Goal: Task Accomplishment & Management: Manage account settings

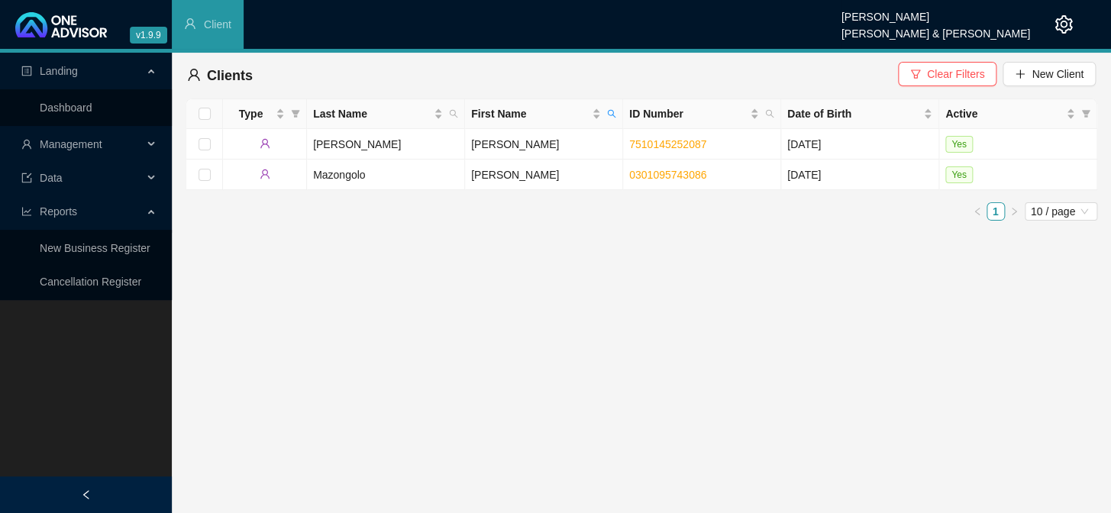
click at [156, 143] on div "Management" at bounding box center [86, 144] width 166 height 31
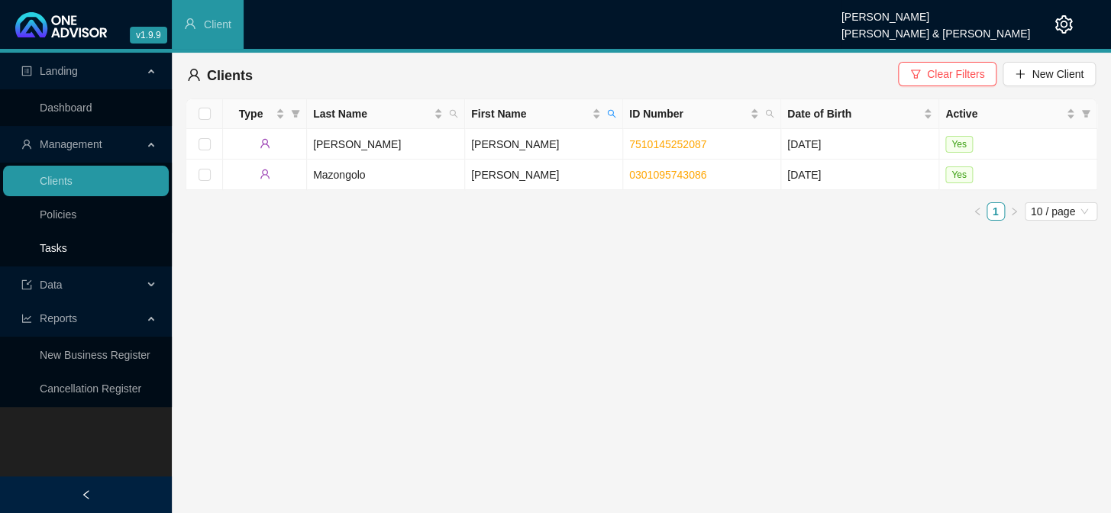
click at [67, 254] on link "Tasks" at bounding box center [54, 248] width 28 height 12
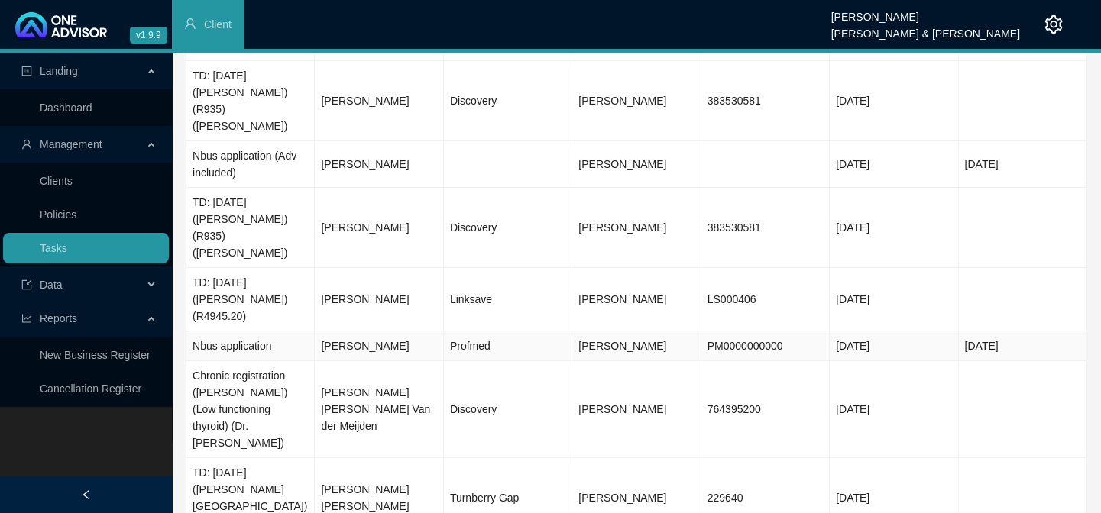
scroll to position [174, 0]
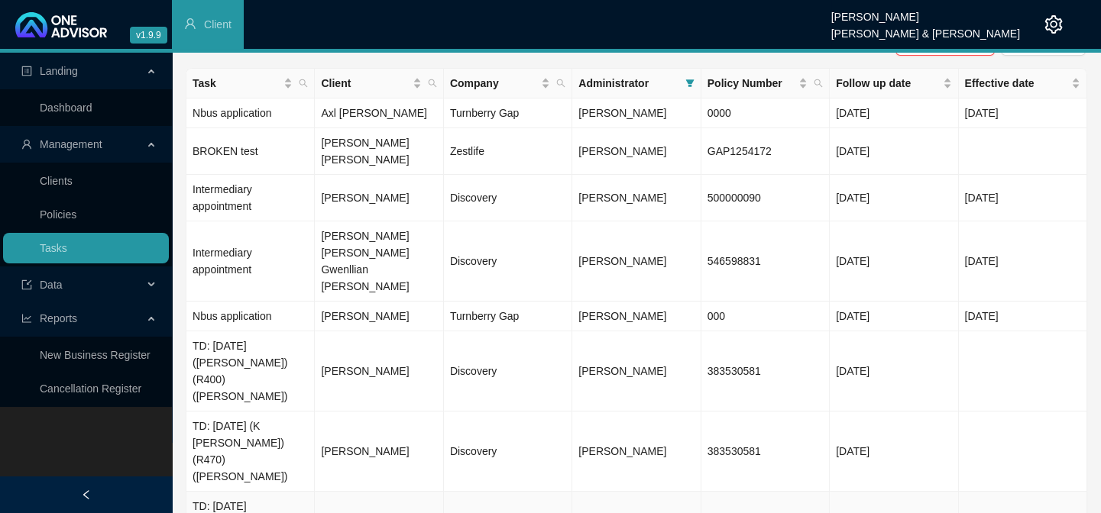
scroll to position [73, 0]
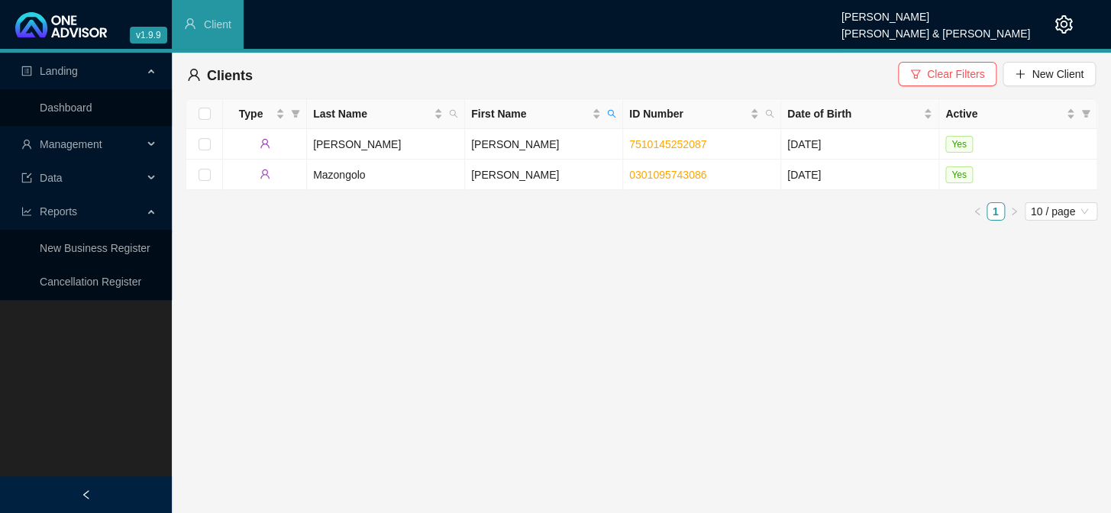
click at [152, 167] on div "Data" at bounding box center [86, 178] width 166 height 31
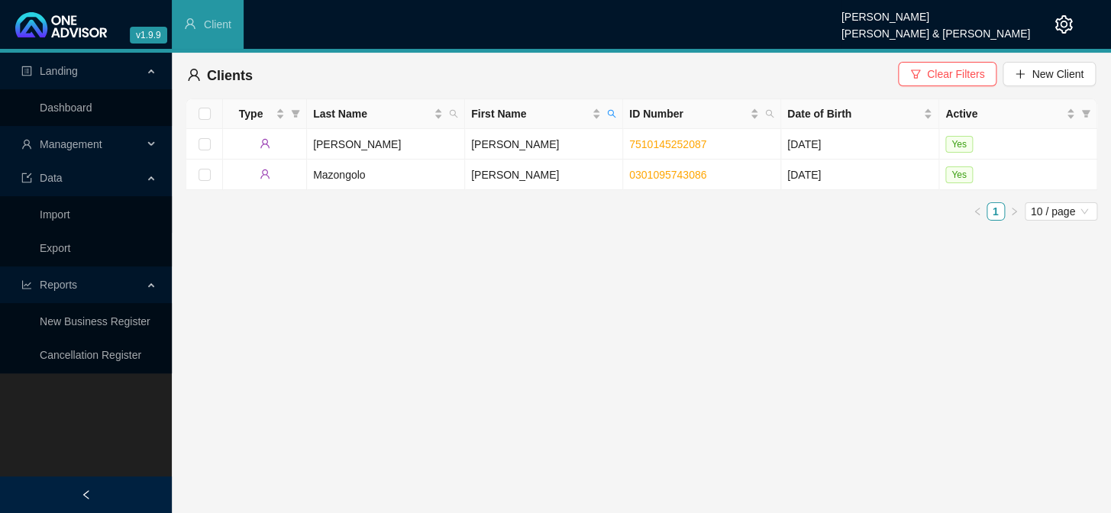
click at [149, 149] on div "Management" at bounding box center [86, 144] width 166 height 31
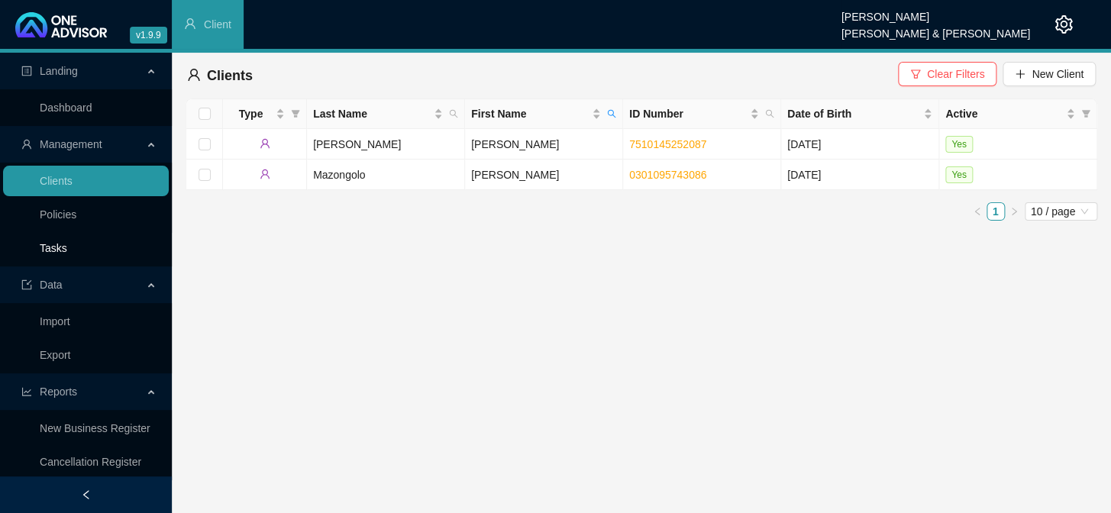
click at [66, 244] on link "Tasks" at bounding box center [54, 248] width 28 height 12
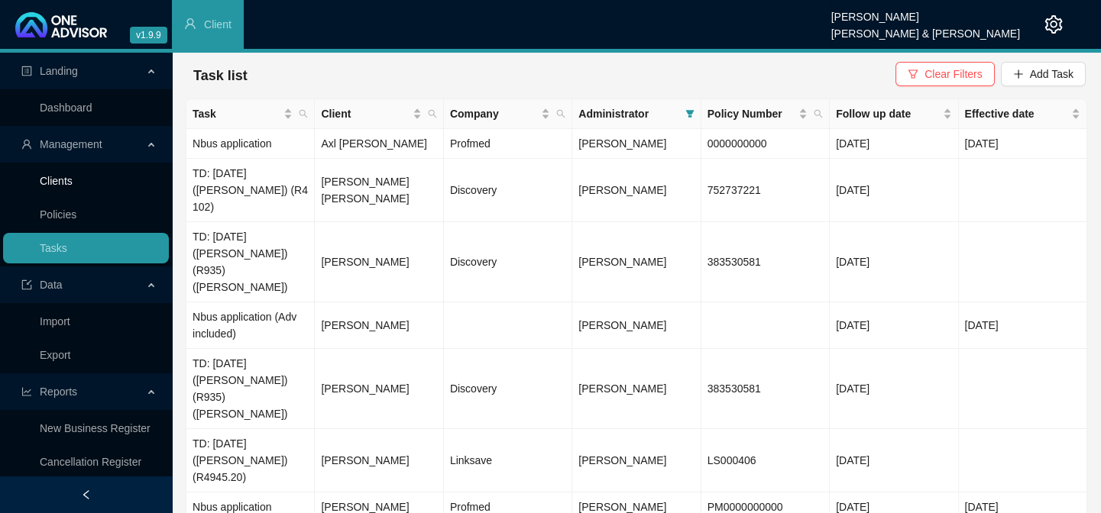
click at [57, 180] on link "Clients" at bounding box center [56, 181] width 33 height 12
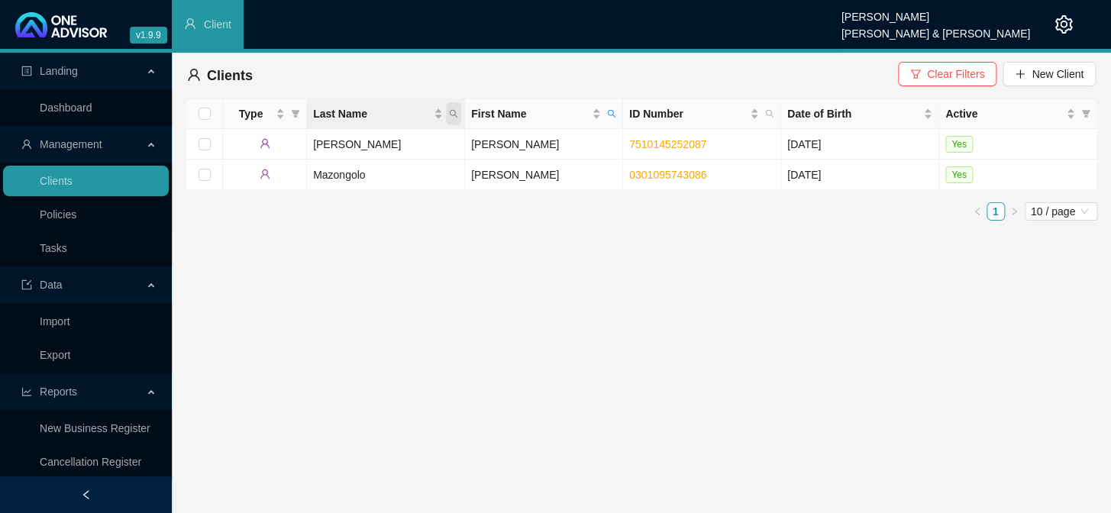
click at [460, 114] on span "Last Name" at bounding box center [453, 113] width 15 height 23
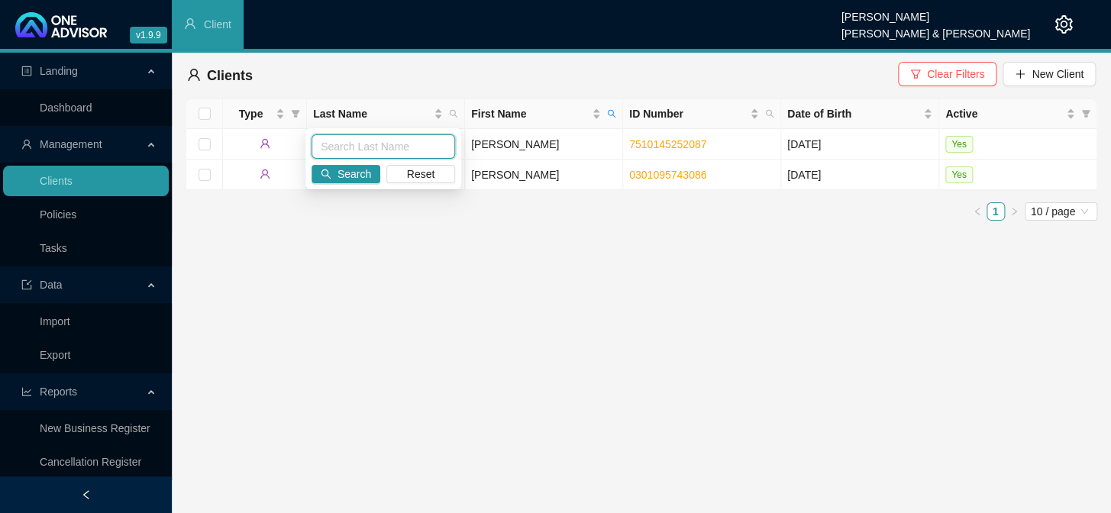
click at [374, 145] on input "text" at bounding box center [384, 146] width 144 height 24
click at [343, 176] on span "Search" at bounding box center [355, 174] width 34 height 17
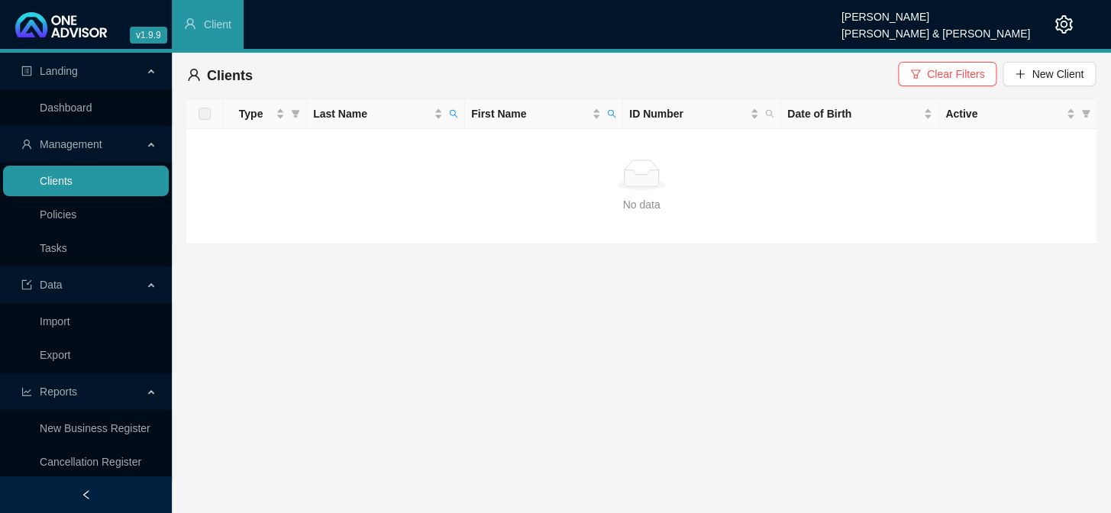
click at [73, 179] on link "Clients" at bounding box center [56, 181] width 33 height 12
click at [936, 76] on span "Clear Filters" at bounding box center [955, 74] width 57 height 17
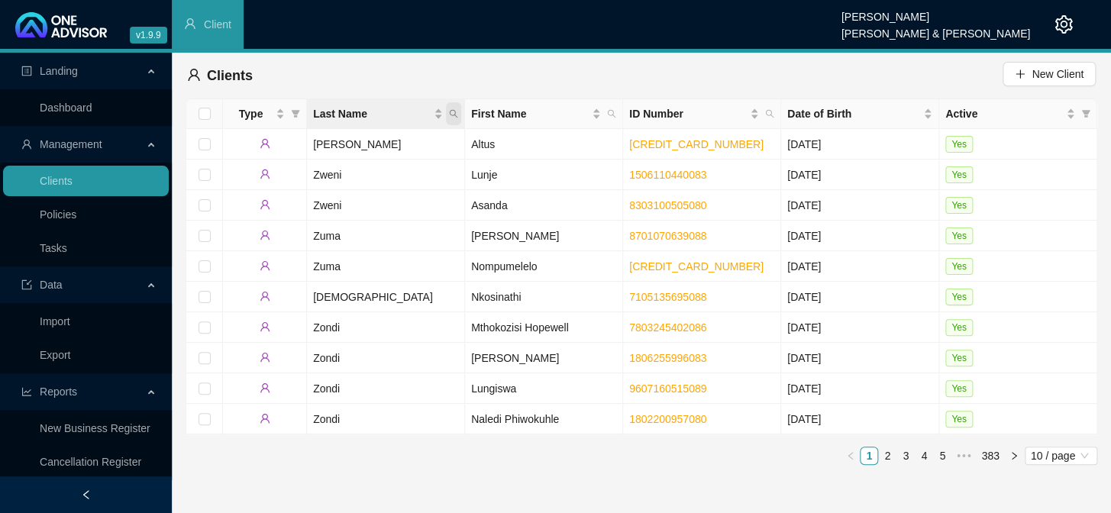
click at [456, 115] on icon "search" at bounding box center [453, 113] width 9 height 9
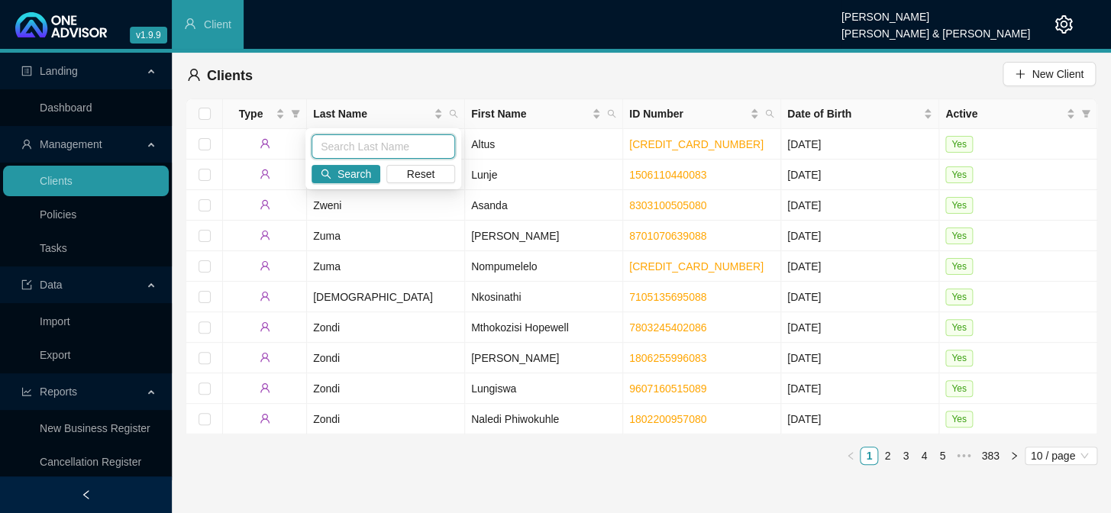
click at [362, 150] on input "text" at bounding box center [384, 146] width 144 height 24
type input "kapp"
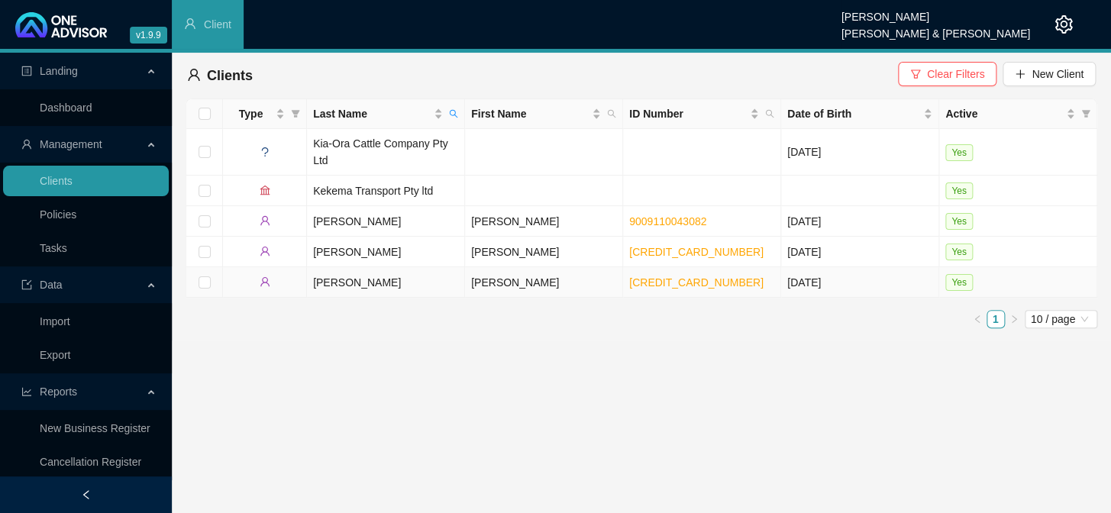
click at [474, 283] on td "Colin Frensch" at bounding box center [544, 282] width 158 height 31
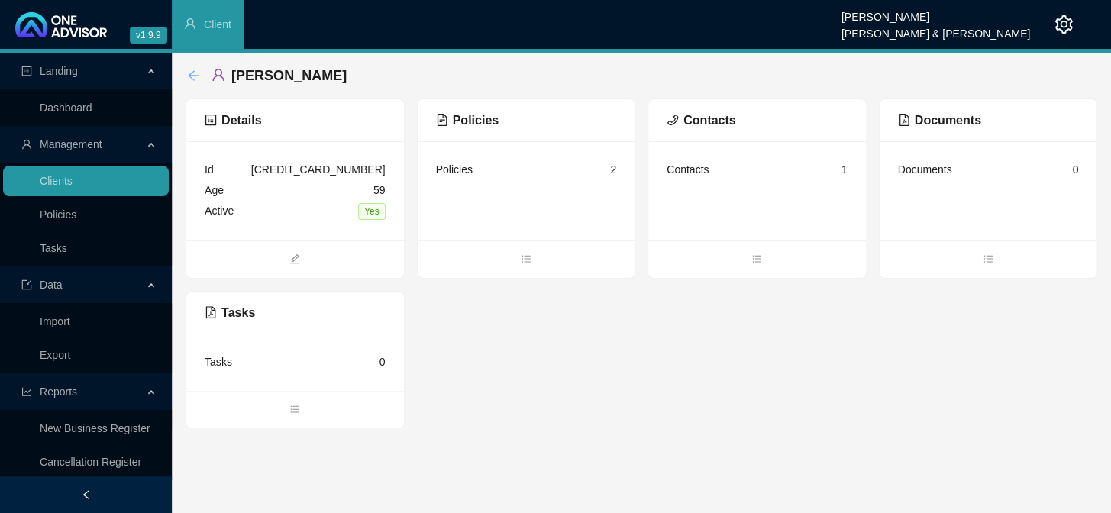
click at [192, 73] on icon "arrow-left" at bounding box center [193, 76] width 12 height 12
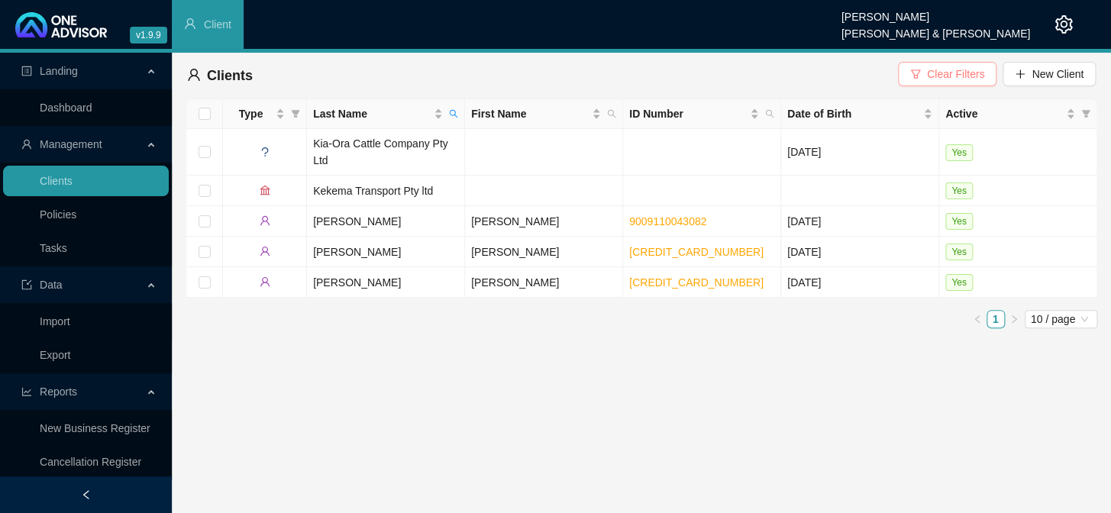
click at [947, 76] on span "Clear Filters" at bounding box center [955, 74] width 57 height 17
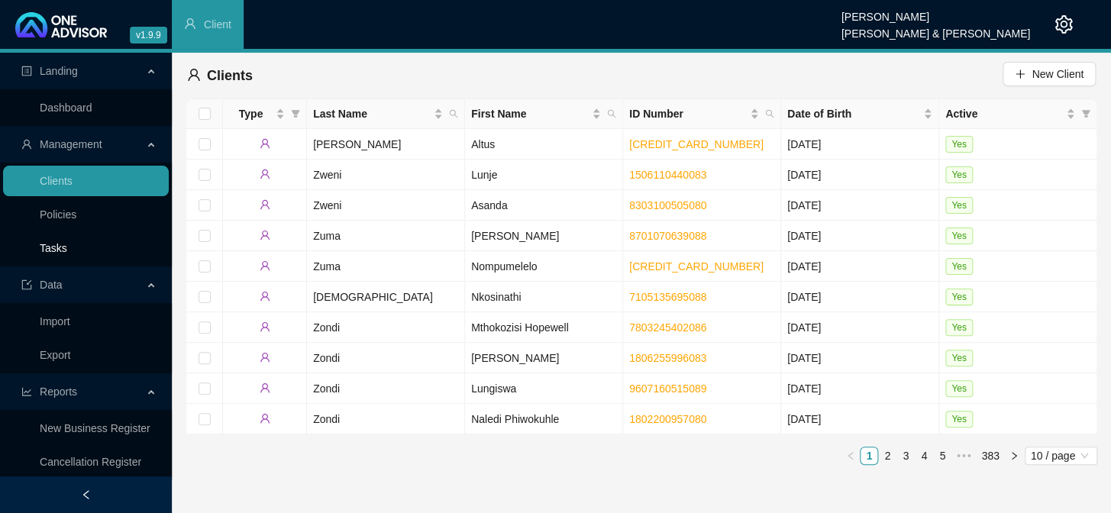
click at [67, 250] on link "Tasks" at bounding box center [54, 248] width 28 height 12
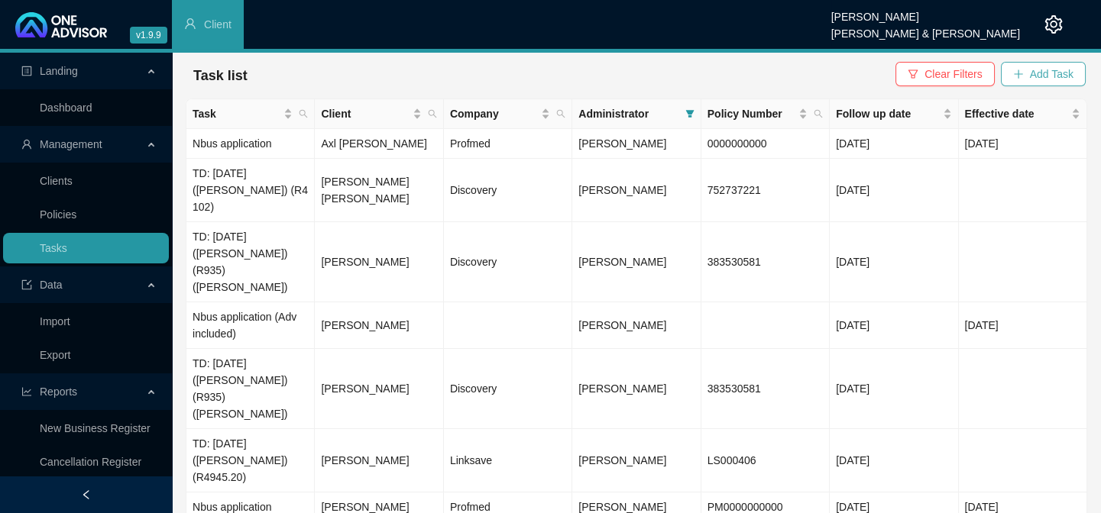
click at [1030, 76] on button "Add Task" at bounding box center [1043, 74] width 85 height 24
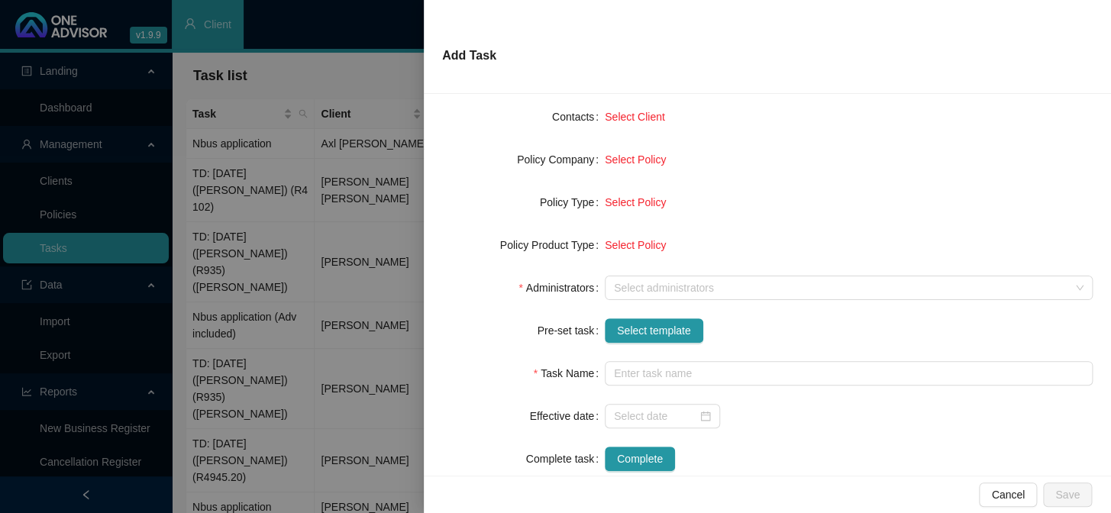
scroll to position [208, 0]
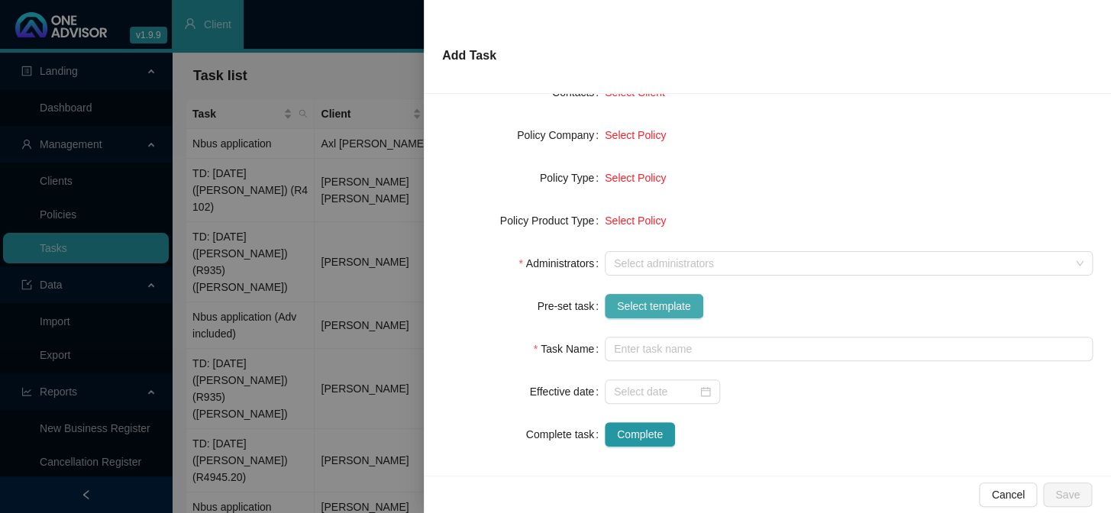
click at [660, 304] on span "Select template" at bounding box center [654, 306] width 74 height 17
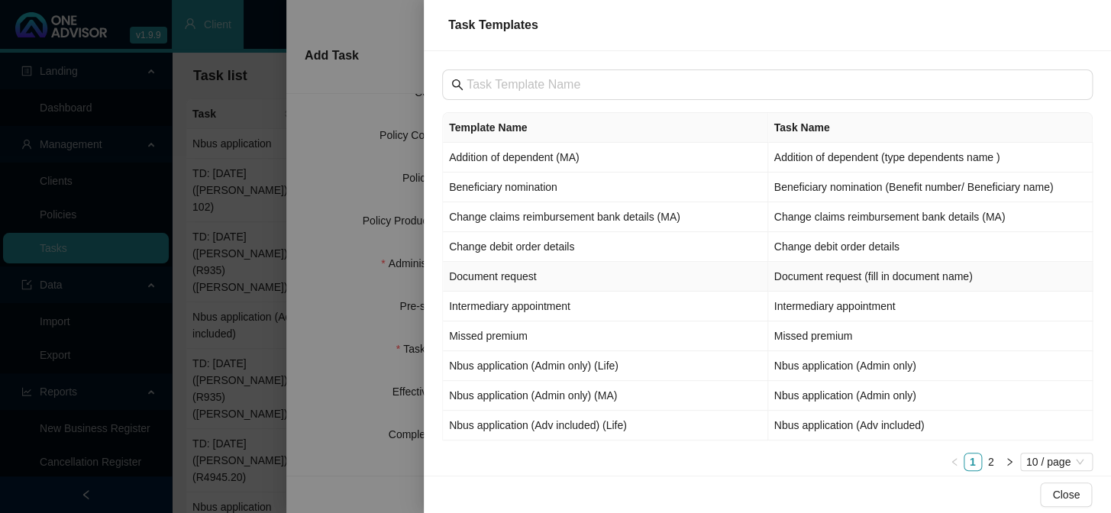
click at [529, 276] on td "Document request" at bounding box center [605, 277] width 325 height 30
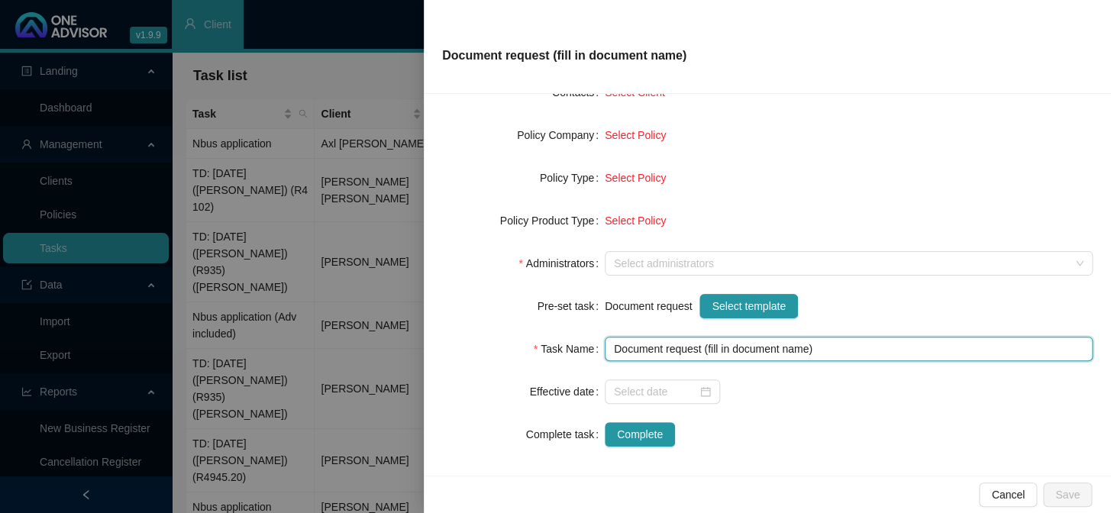
drag, startPoint x: 807, startPoint y: 346, endPoint x: 706, endPoint y: 346, distance: 100.8
click at [706, 346] on input "Document request (fill in document name)" at bounding box center [849, 349] width 488 height 24
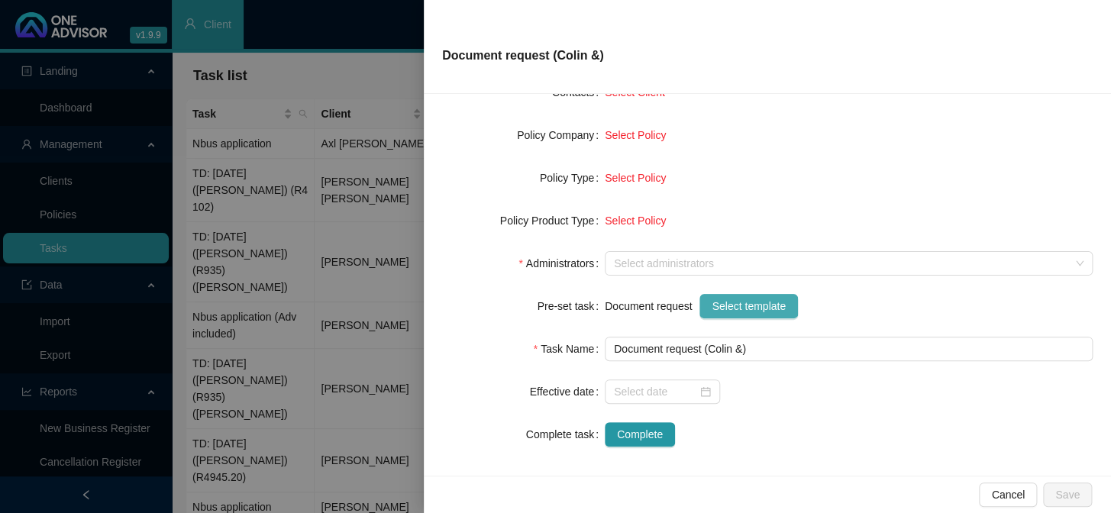
click at [747, 304] on span "Select template" at bounding box center [749, 306] width 74 height 17
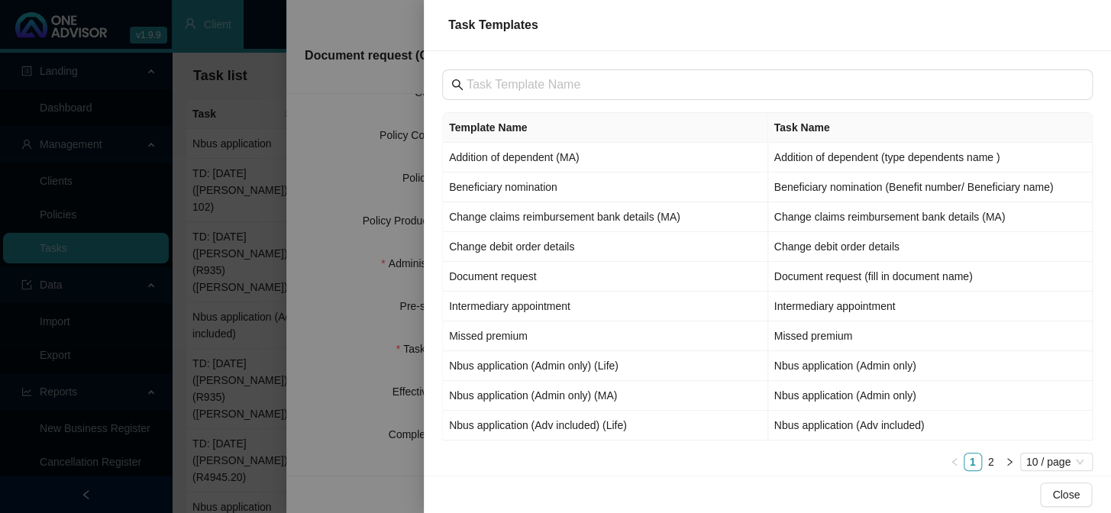
click at [339, 313] on div at bounding box center [555, 256] width 1111 height 513
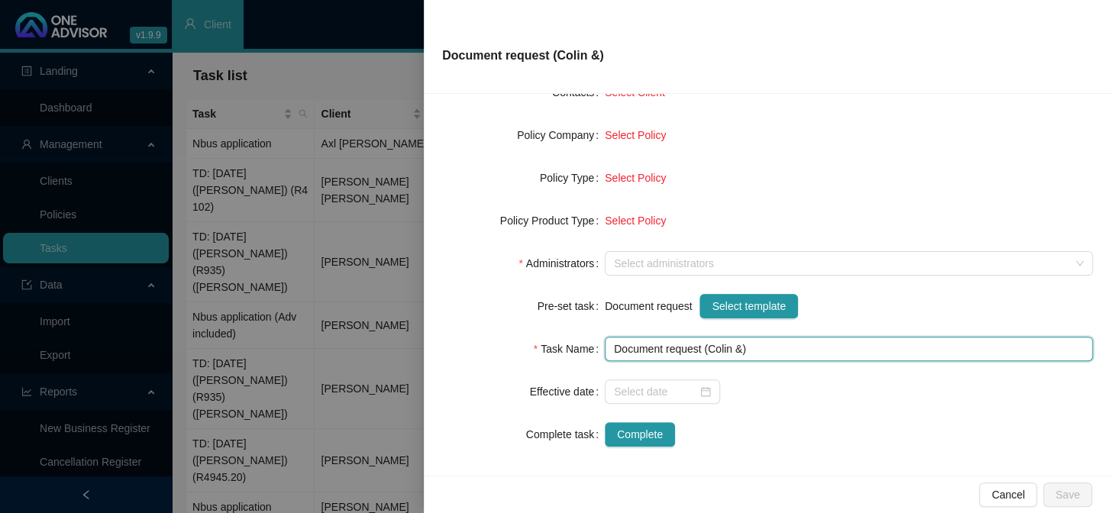
click at [737, 343] on input "Document request (Colin &)" at bounding box center [849, 349] width 488 height 24
click at [645, 264] on div at bounding box center [841, 263] width 466 height 11
type input "Document request (Travel Letter)"
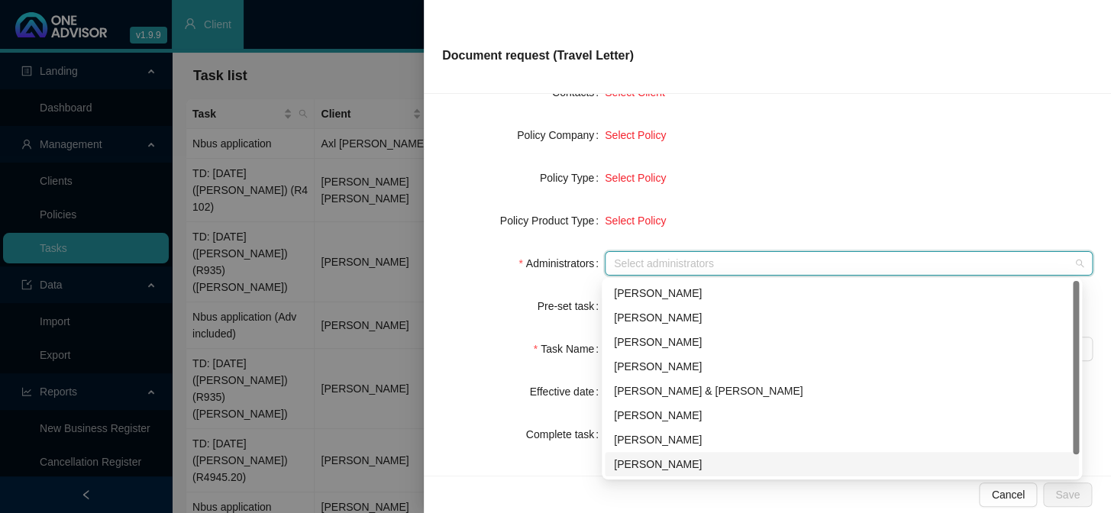
click at [640, 461] on div "[PERSON_NAME]" at bounding box center [842, 464] width 456 height 17
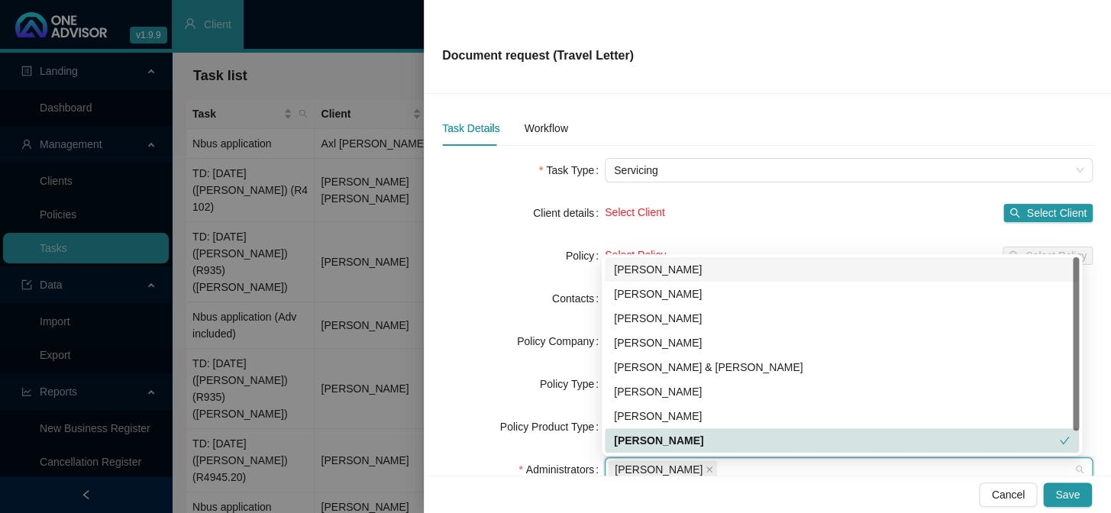
scroll to position [0, 0]
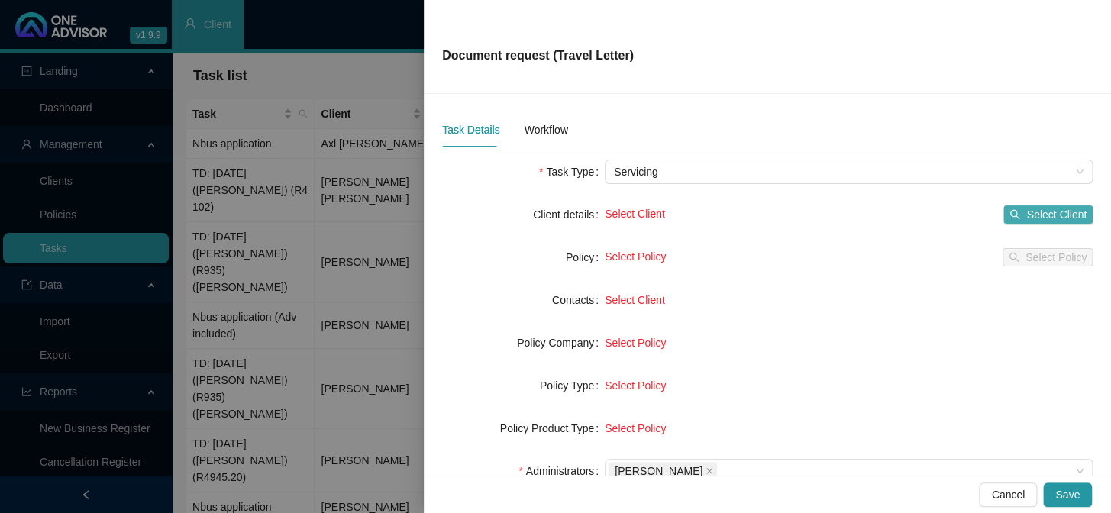
click at [1027, 217] on span "Select Client" at bounding box center [1057, 214] width 60 height 17
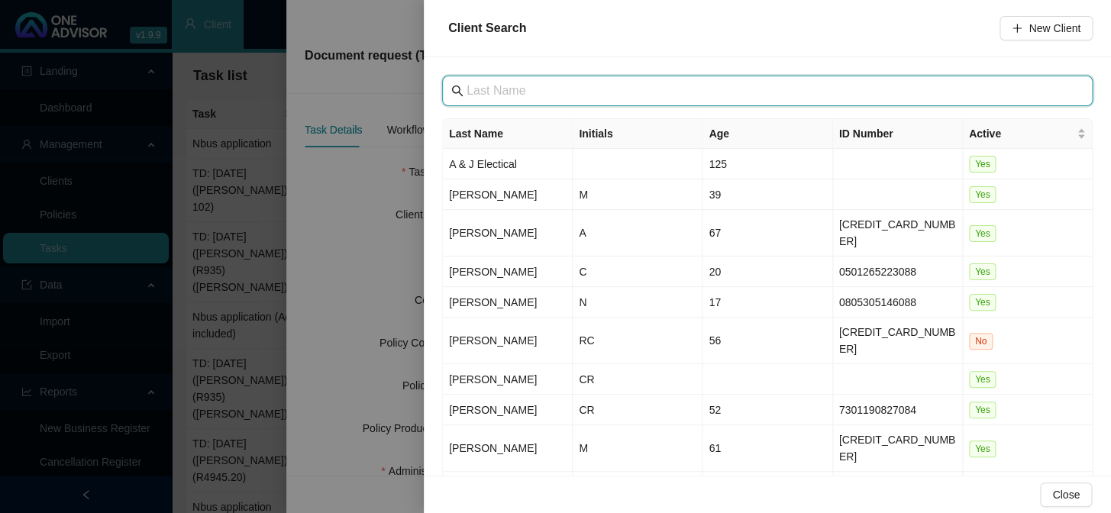
click at [603, 97] on input "text" at bounding box center [769, 91] width 605 height 18
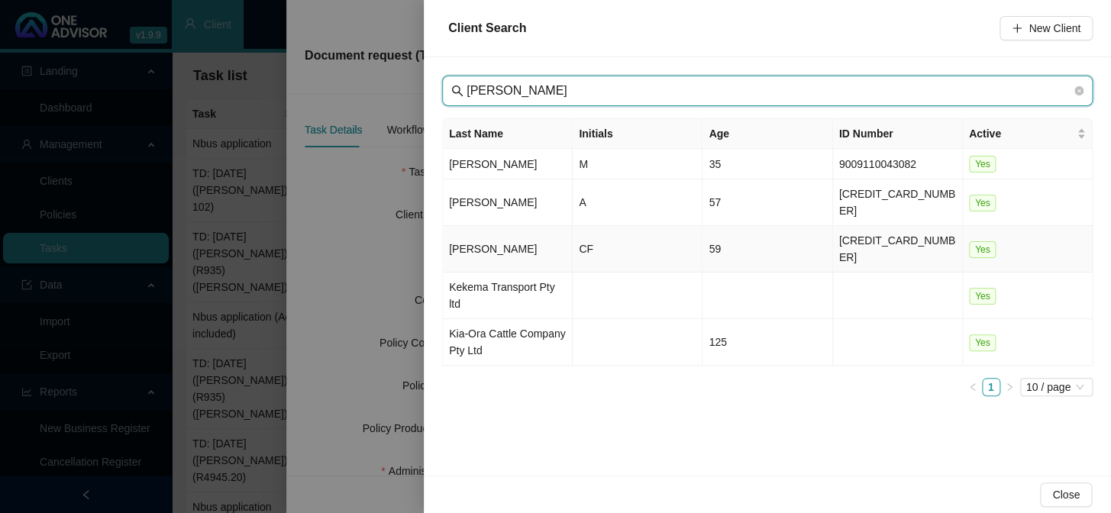
type input "kapp"
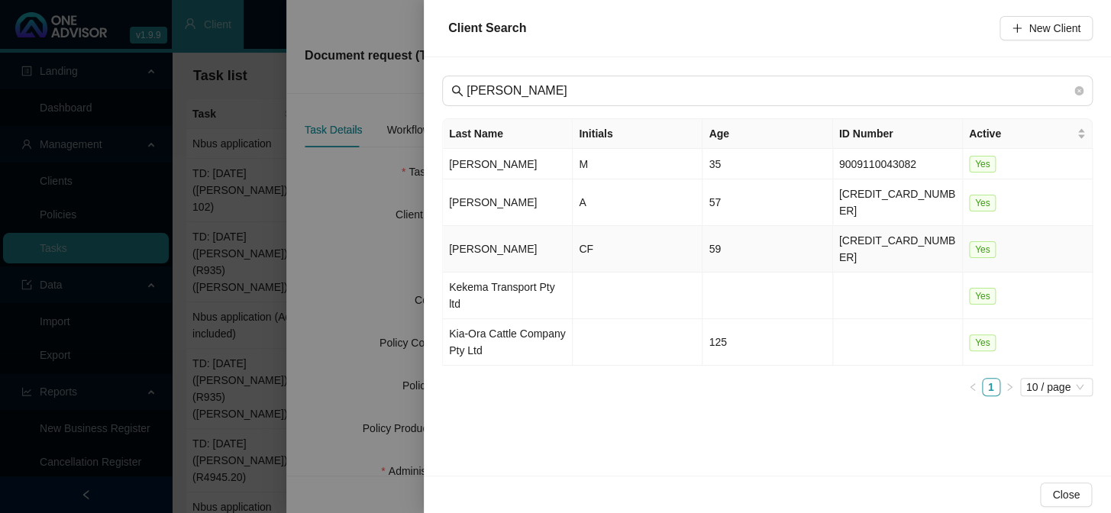
click at [589, 227] on td "CF" at bounding box center [638, 249] width 130 height 47
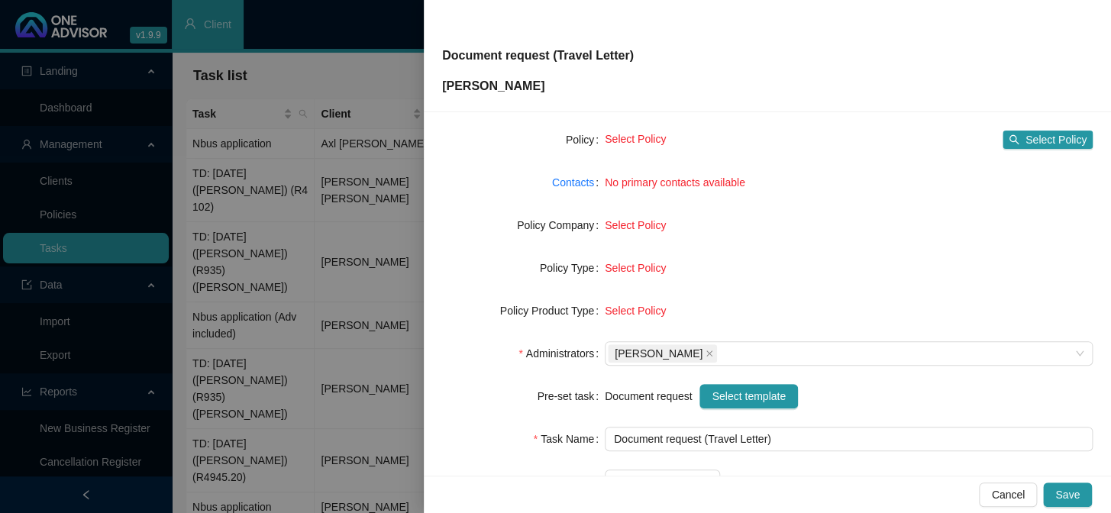
scroll to position [138, 0]
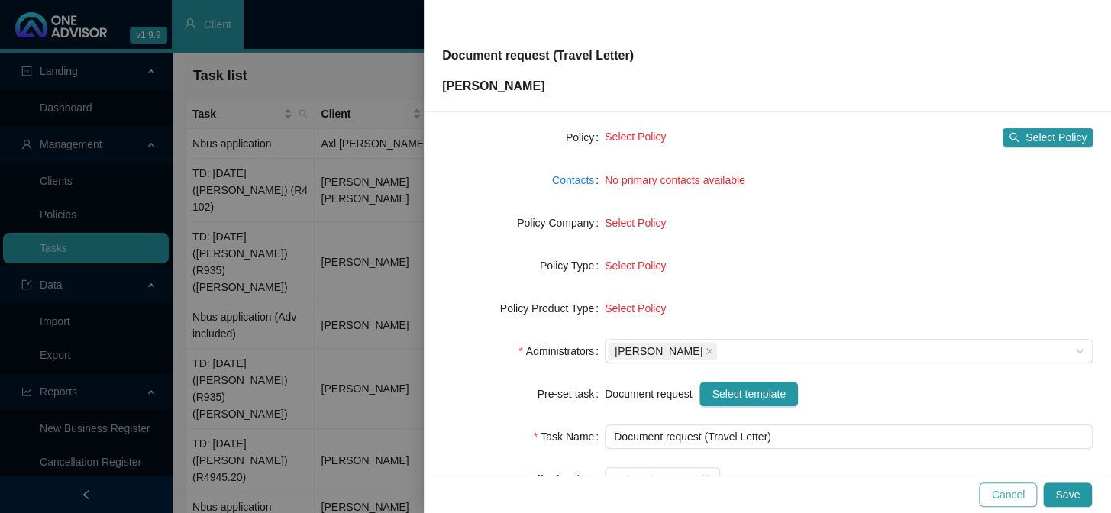
click at [1001, 497] on span "Cancel" at bounding box center [1009, 495] width 34 height 17
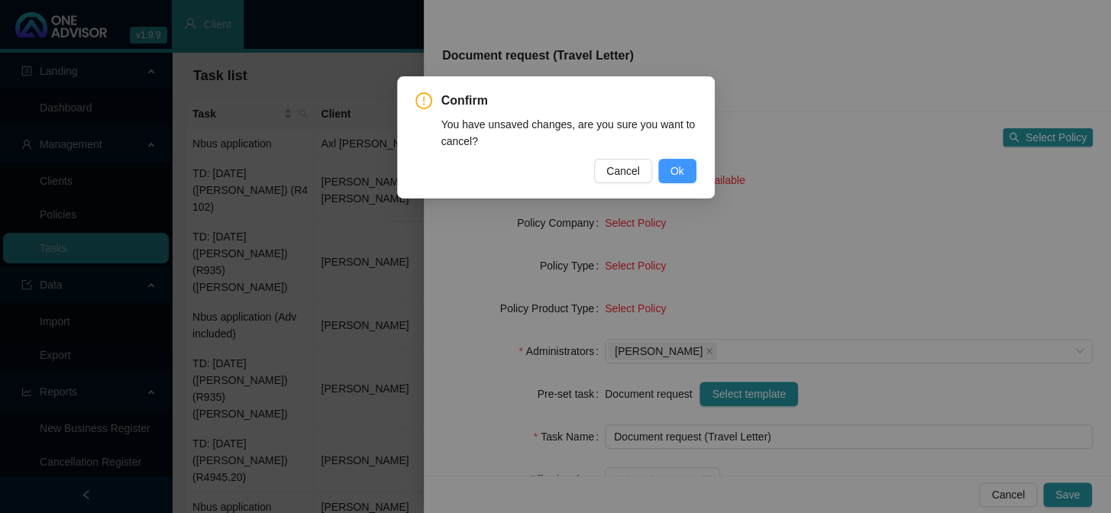
click at [668, 164] on button "Ok" at bounding box center [677, 171] width 38 height 24
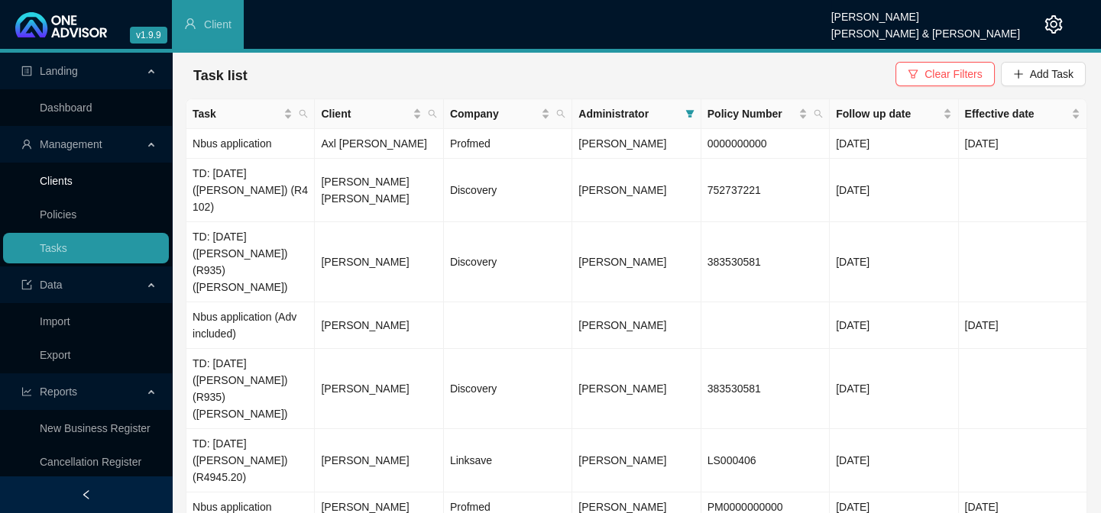
click at [70, 187] on link "Clients" at bounding box center [56, 181] width 33 height 12
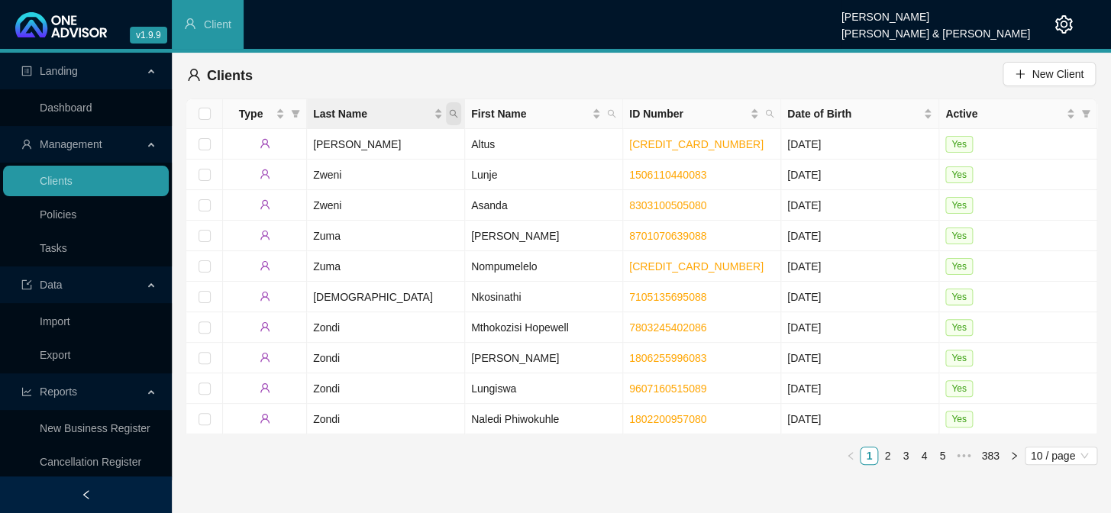
click at [454, 118] on icon "search" at bounding box center [453, 113] width 9 height 9
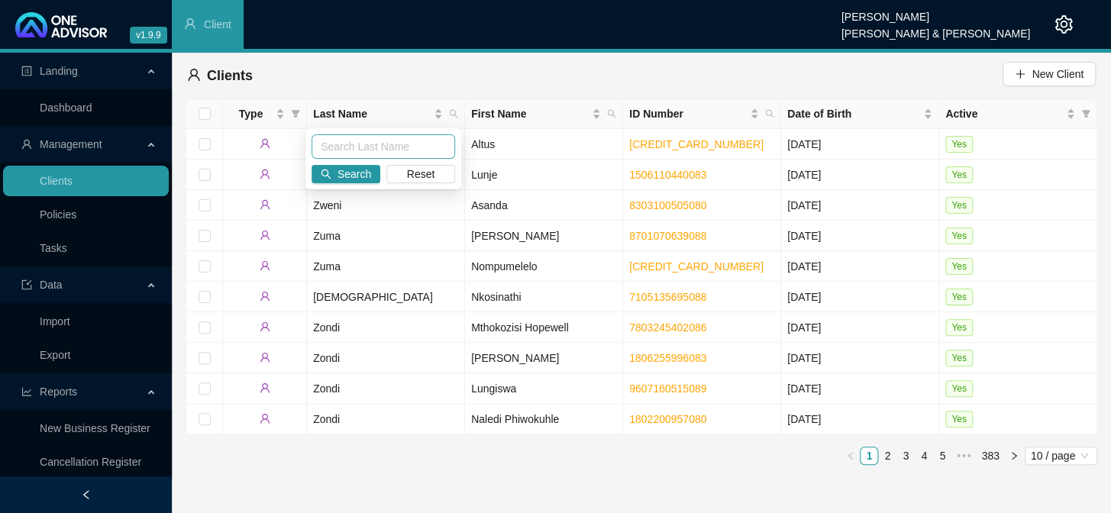
click at [358, 155] on input "text" at bounding box center [384, 146] width 144 height 24
type input "kapp"
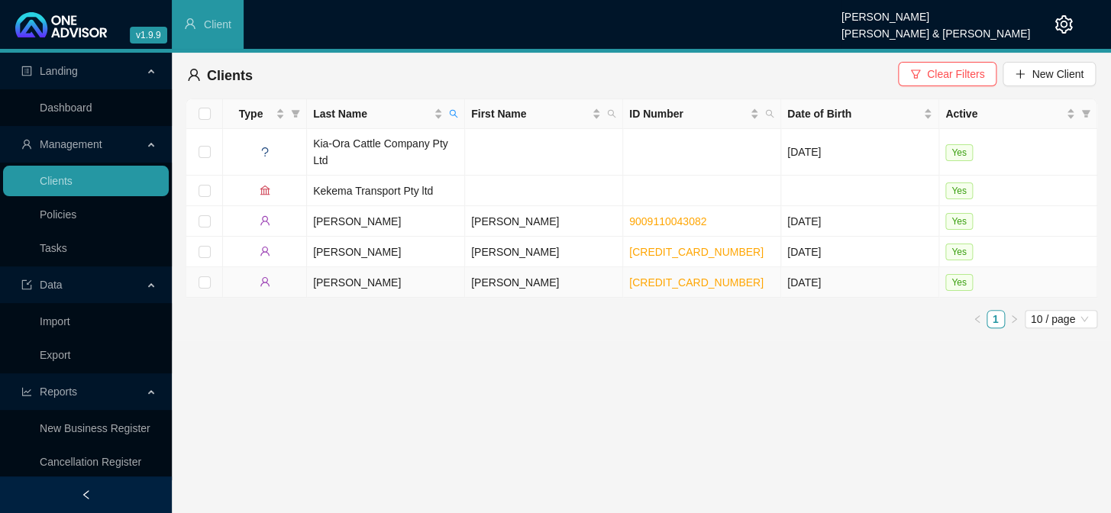
click at [497, 283] on td "Colin Frensch" at bounding box center [544, 282] width 158 height 31
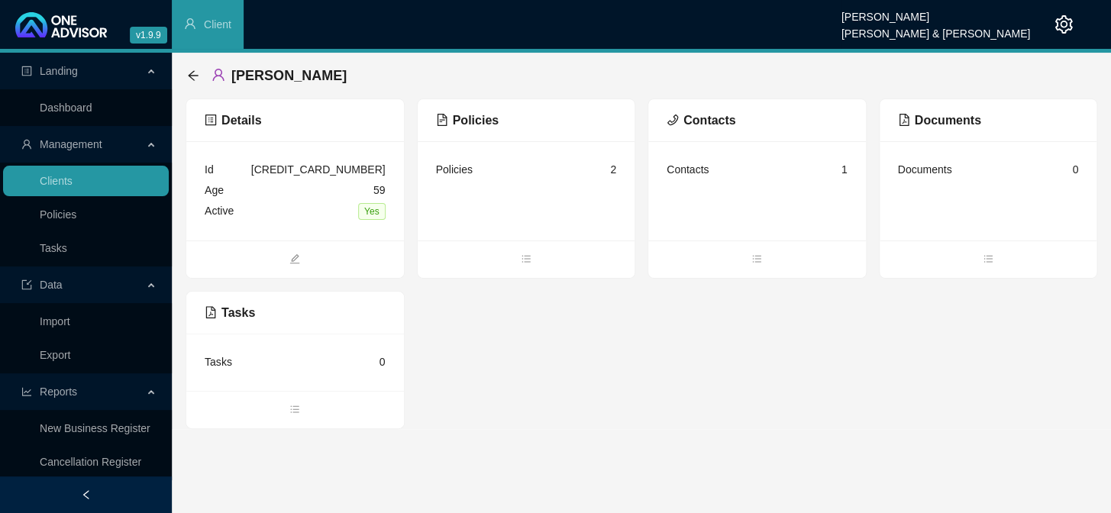
click at [708, 177] on div "Contacts 1" at bounding box center [757, 170] width 181 height 21
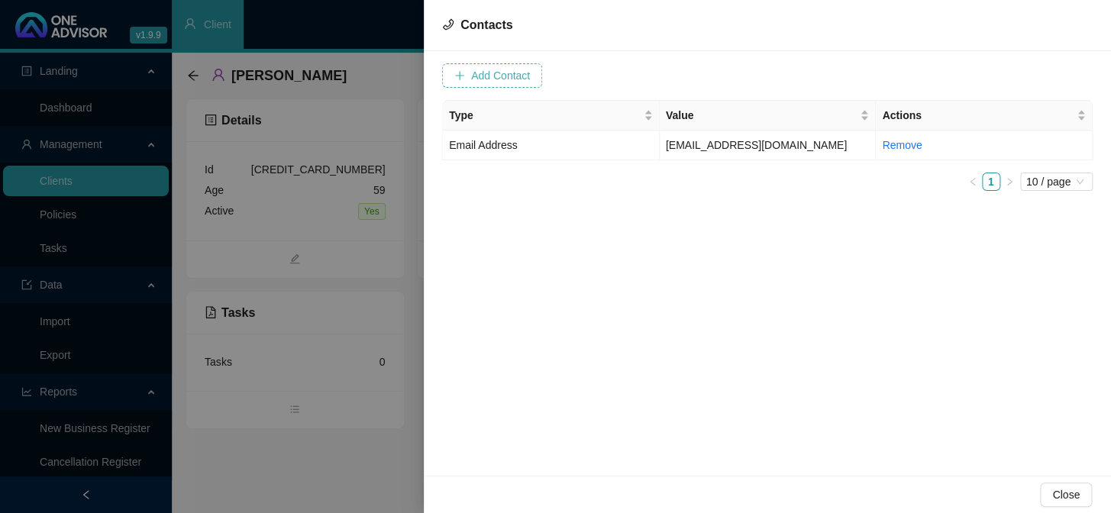
click at [520, 79] on span "Add Contact" at bounding box center [500, 75] width 59 height 17
click at [730, 135] on td "cfkapp@gmail.com" at bounding box center [768, 146] width 217 height 30
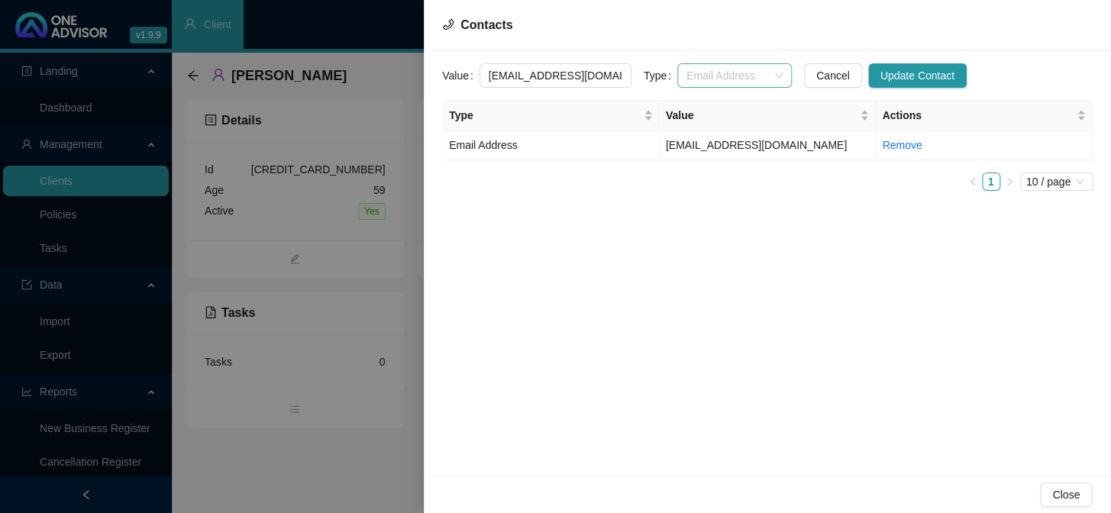
click at [763, 70] on span "Email Address" at bounding box center [735, 75] width 96 height 23
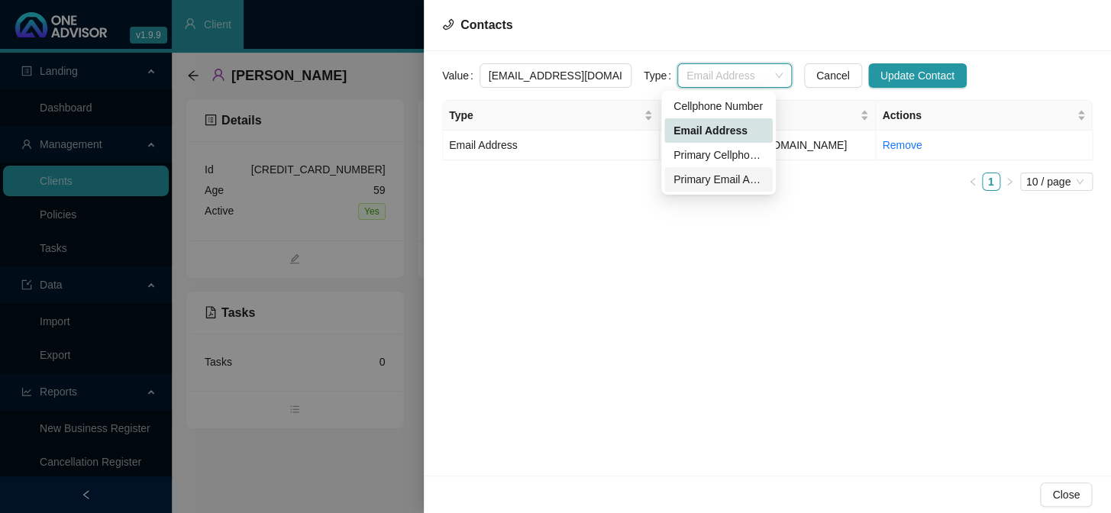
click at [707, 175] on div "Primary Email Address" at bounding box center [719, 179] width 90 height 17
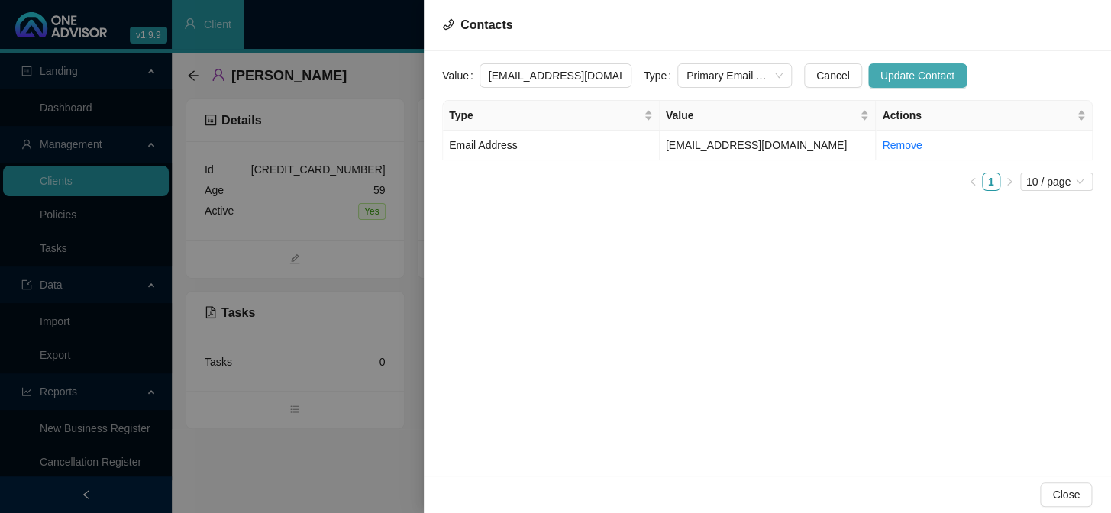
click at [901, 73] on span "Update Contact" at bounding box center [918, 75] width 74 height 17
click at [315, 280] on div at bounding box center [555, 256] width 1111 height 513
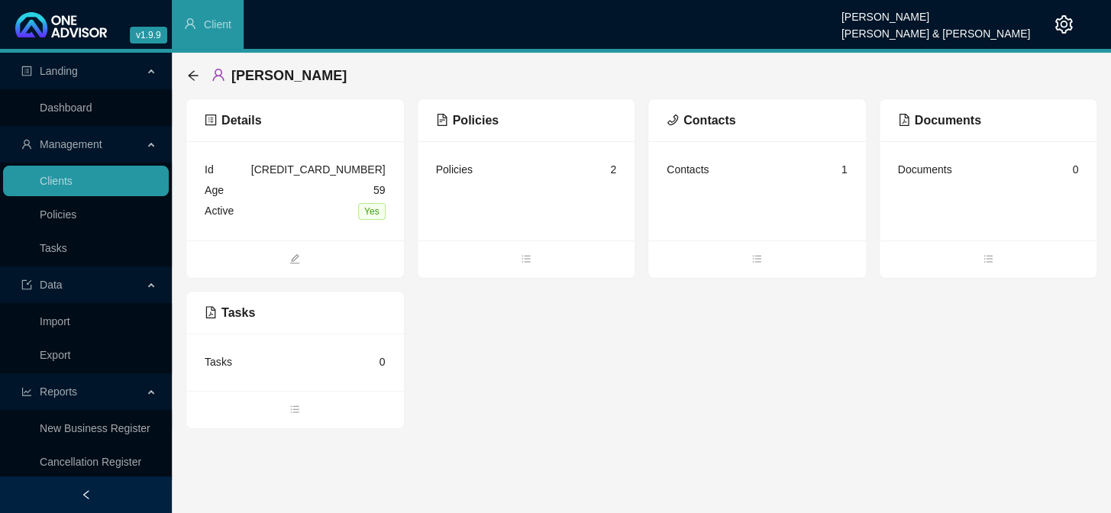
click at [743, 171] on div "Contacts 1" at bounding box center [757, 170] width 181 height 21
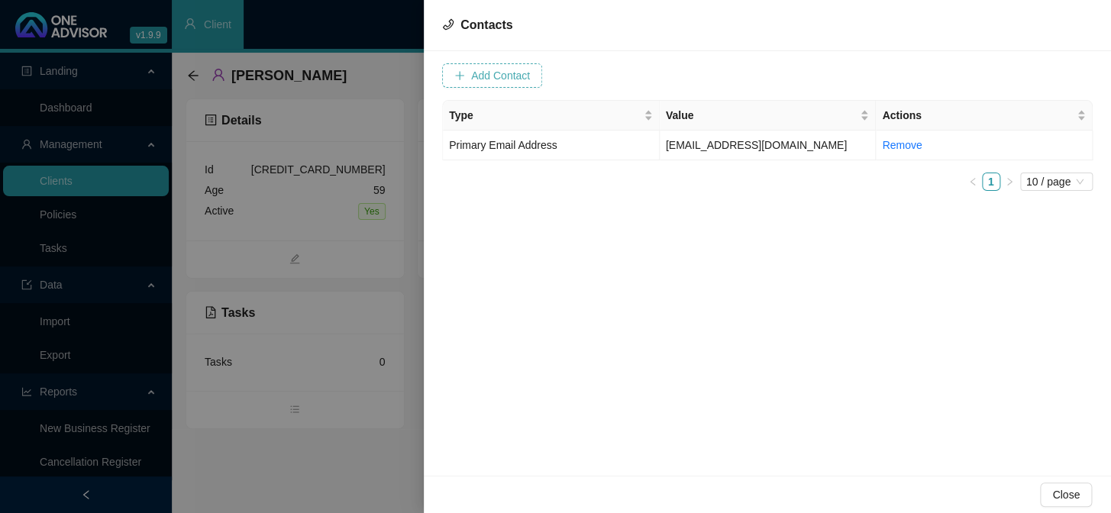
click at [508, 73] on span "Add Contact" at bounding box center [500, 75] width 59 height 17
drag, startPoint x: 572, startPoint y: 70, endPoint x: 570, endPoint y: 79, distance: 9.4
click at [572, 72] on input "text" at bounding box center [556, 75] width 152 height 24
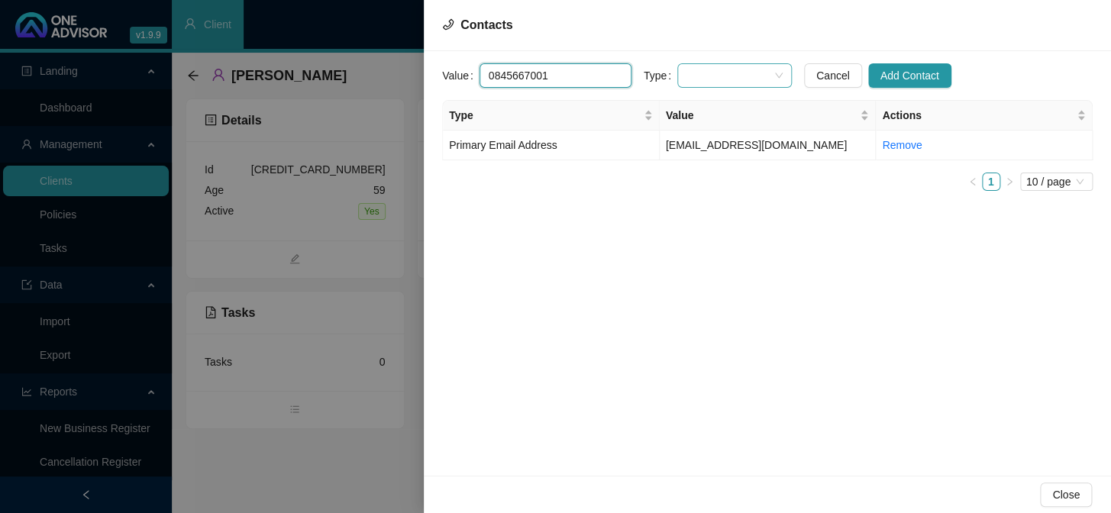
click at [695, 80] on span at bounding box center [735, 75] width 96 height 23
type input "0845667001"
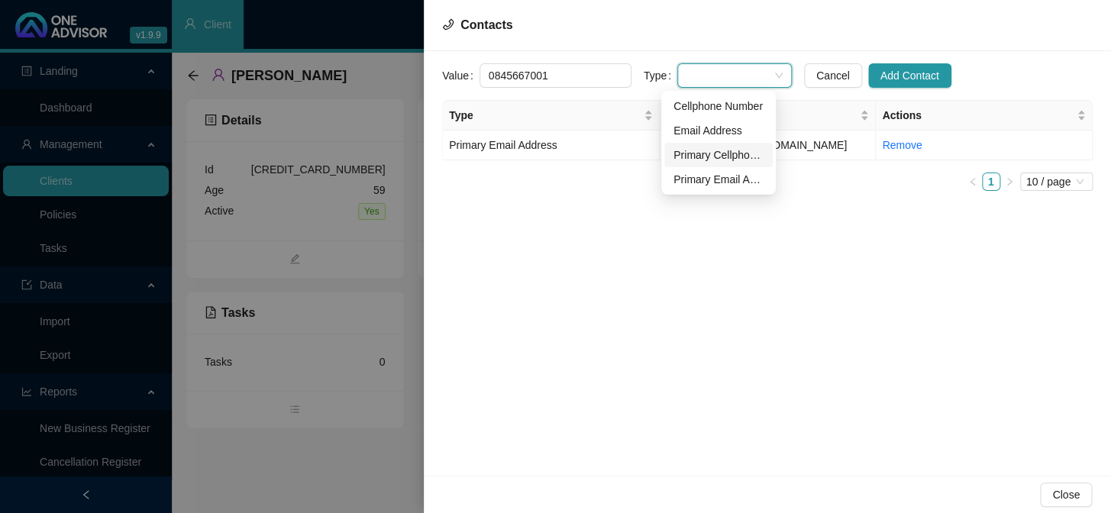
click at [719, 152] on div "Primary Cellphone Number" at bounding box center [719, 155] width 90 height 17
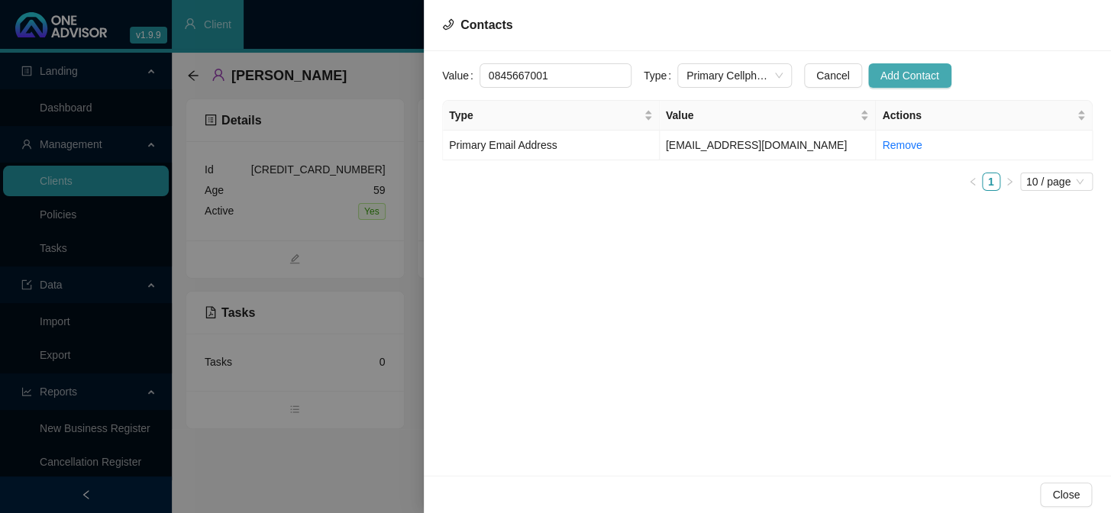
click at [898, 76] on span "Add Contact" at bounding box center [910, 75] width 59 height 17
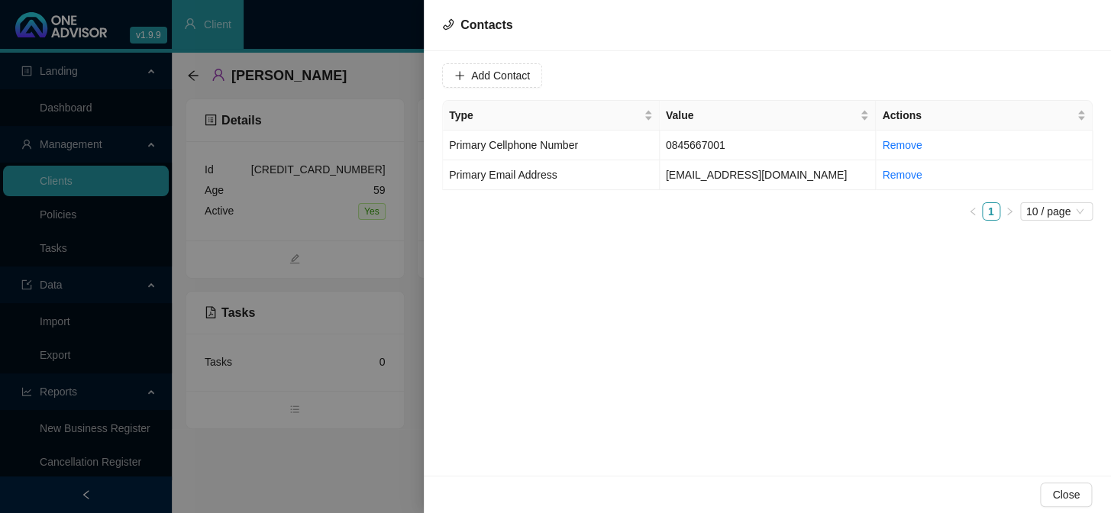
click at [362, 259] on div at bounding box center [555, 256] width 1111 height 513
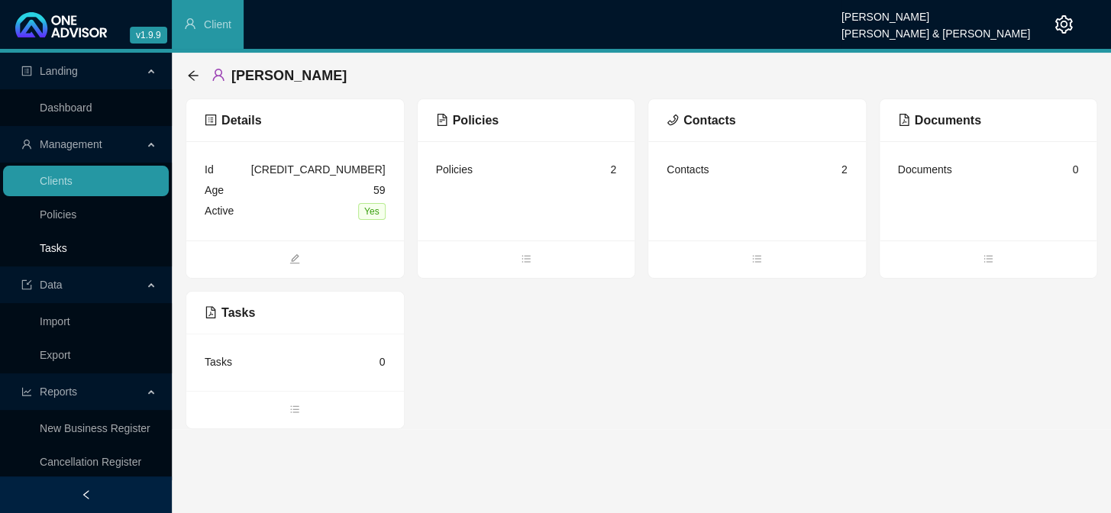
click at [61, 250] on link "Tasks" at bounding box center [54, 248] width 28 height 12
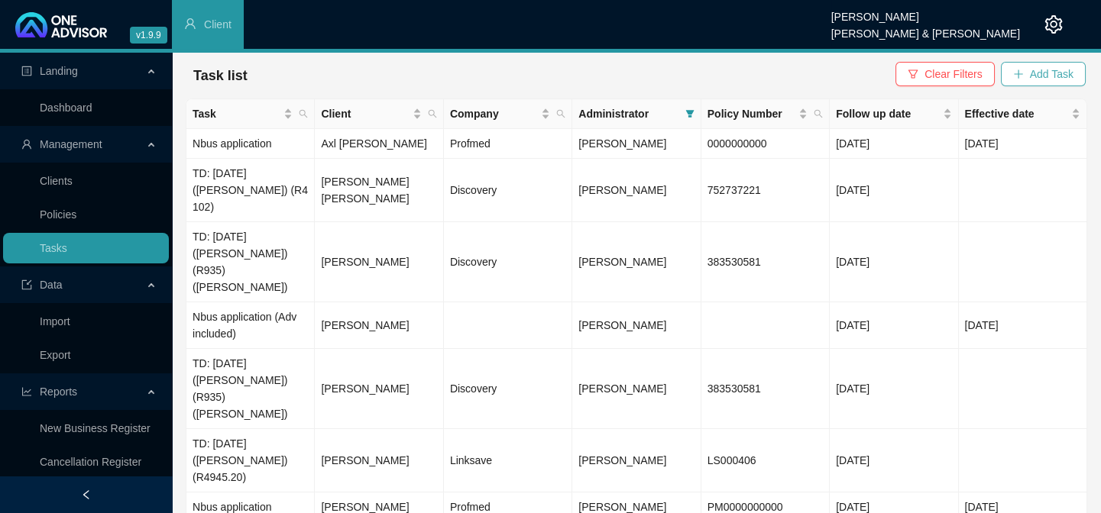
click at [1042, 72] on span "Add Task" at bounding box center [1052, 74] width 44 height 17
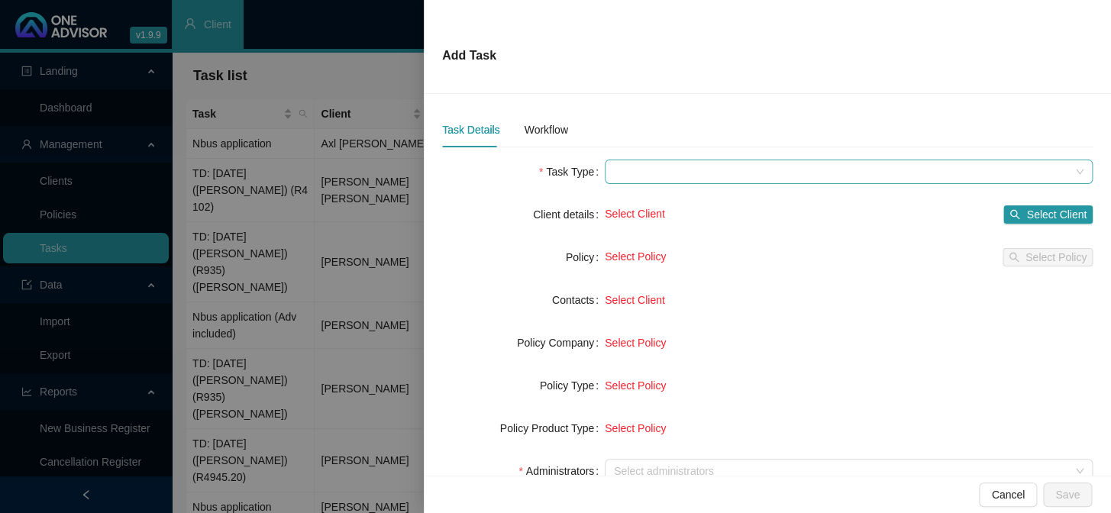
click at [647, 167] on span at bounding box center [849, 171] width 470 height 23
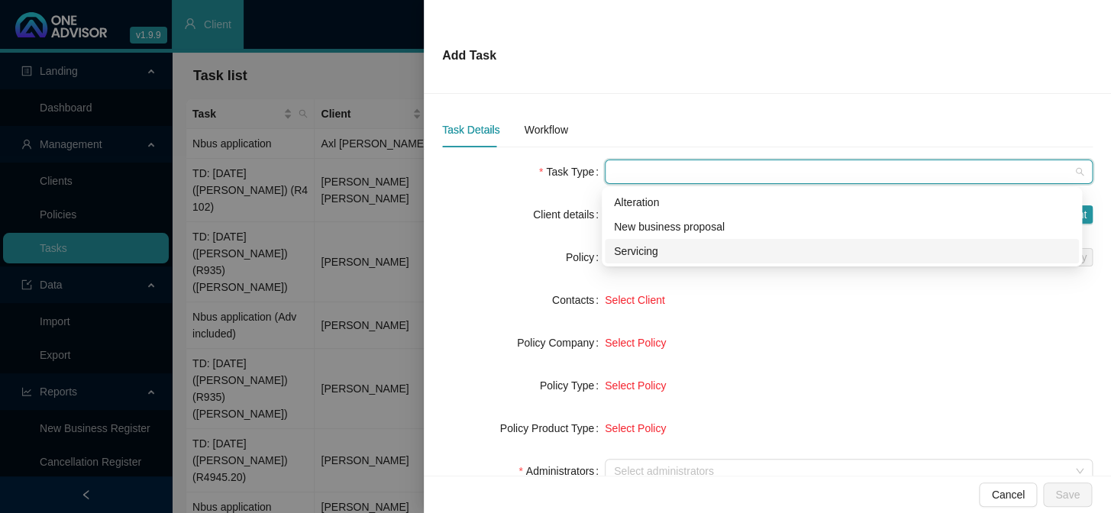
click at [642, 256] on div "Servicing" at bounding box center [842, 251] width 456 height 17
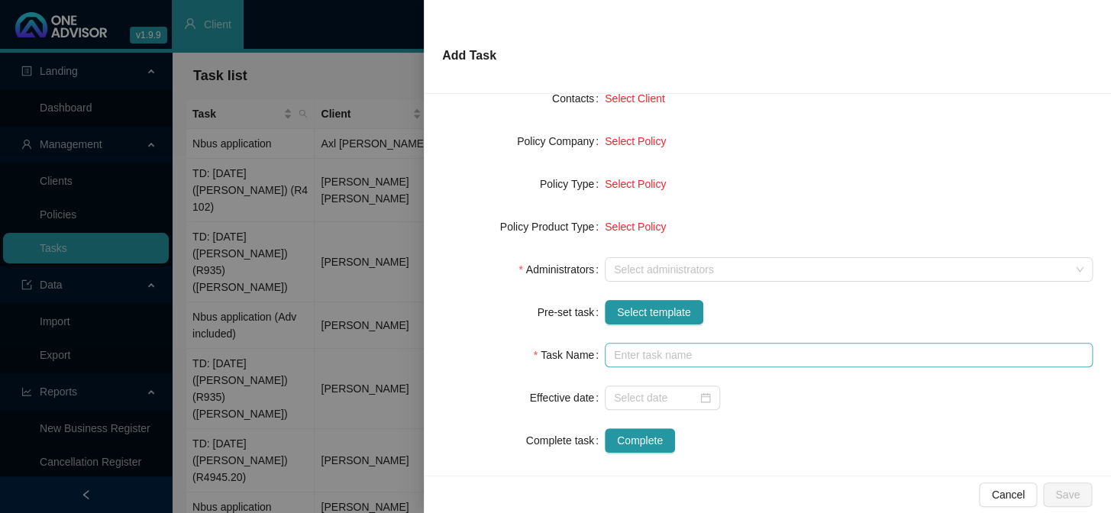
scroll to position [208, 0]
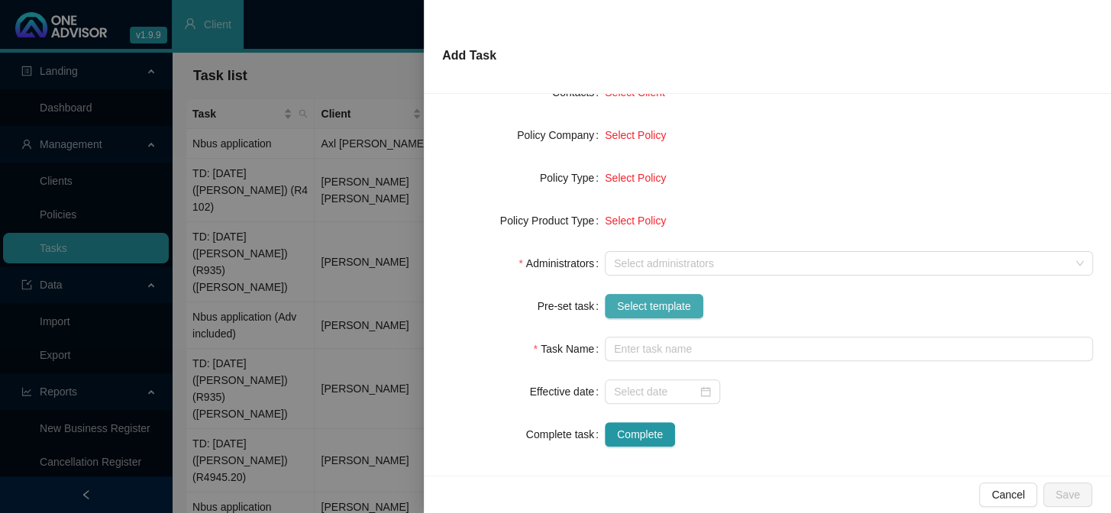
click at [666, 312] on span "Select template" at bounding box center [654, 306] width 74 height 17
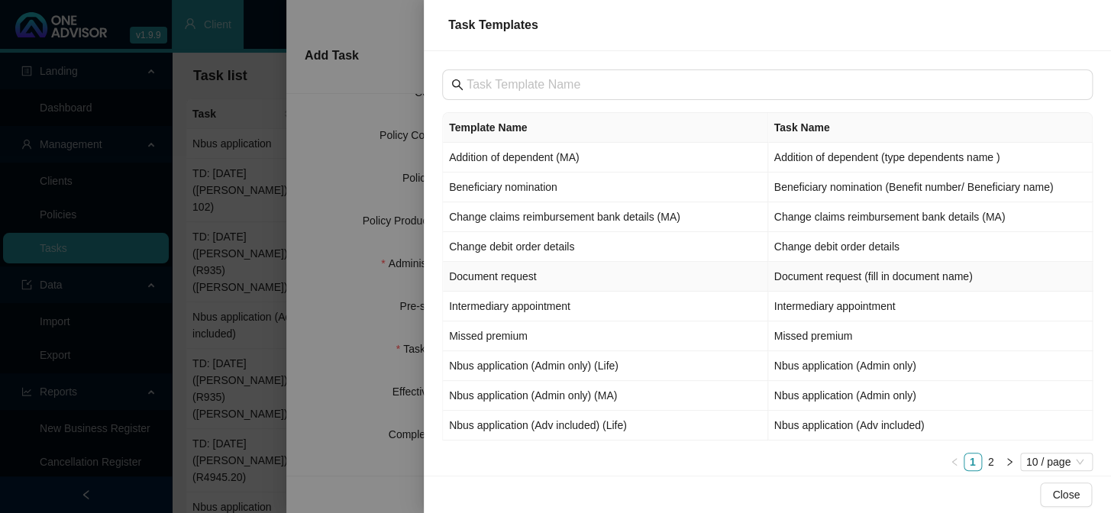
click at [504, 283] on td "Document request" at bounding box center [605, 277] width 325 height 30
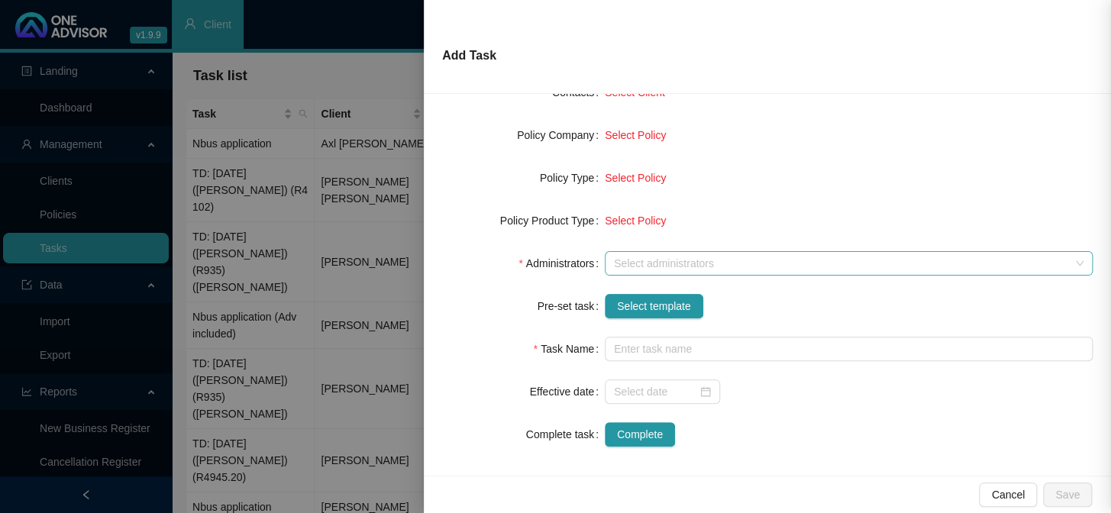
type input "Document request (fill in document name)"
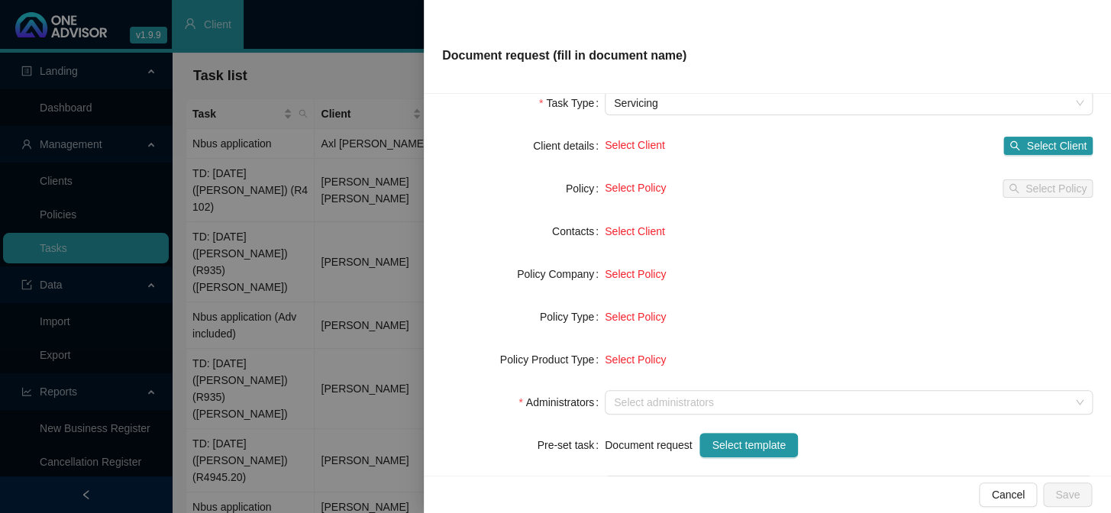
scroll to position [0, 0]
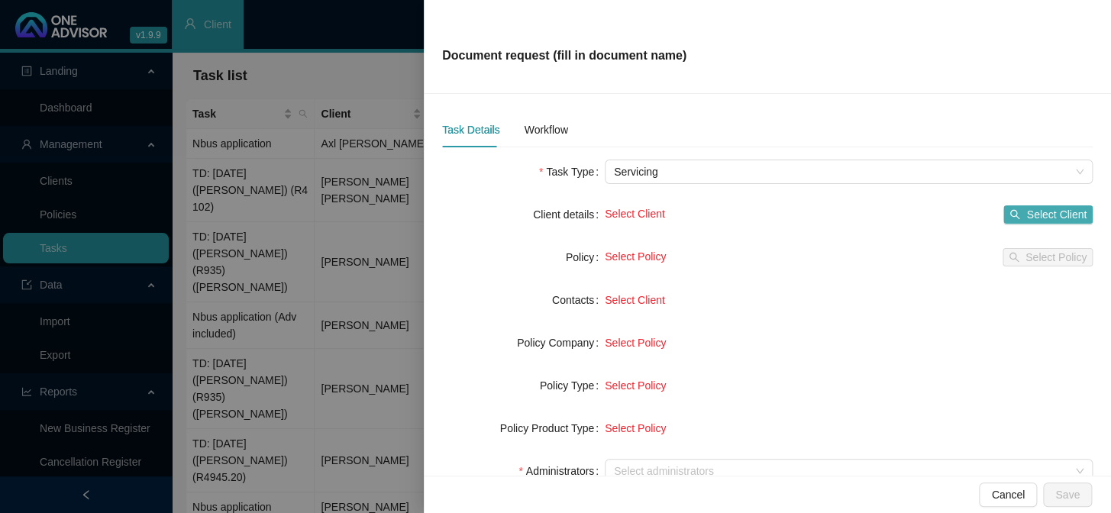
click at [1027, 218] on span "Select Client" at bounding box center [1057, 214] width 60 height 17
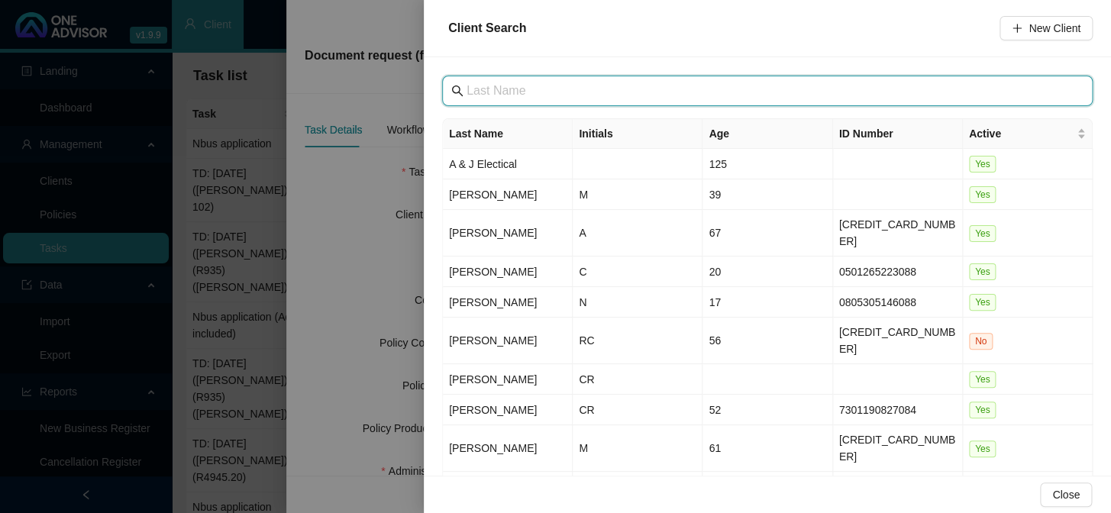
click at [555, 92] on input "text" at bounding box center [769, 91] width 605 height 18
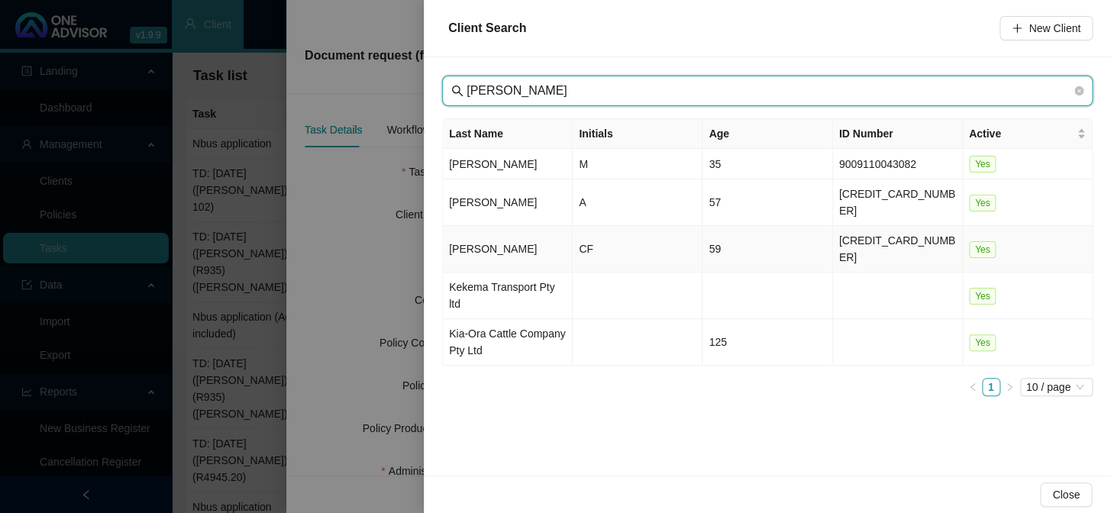
type input "kapp"
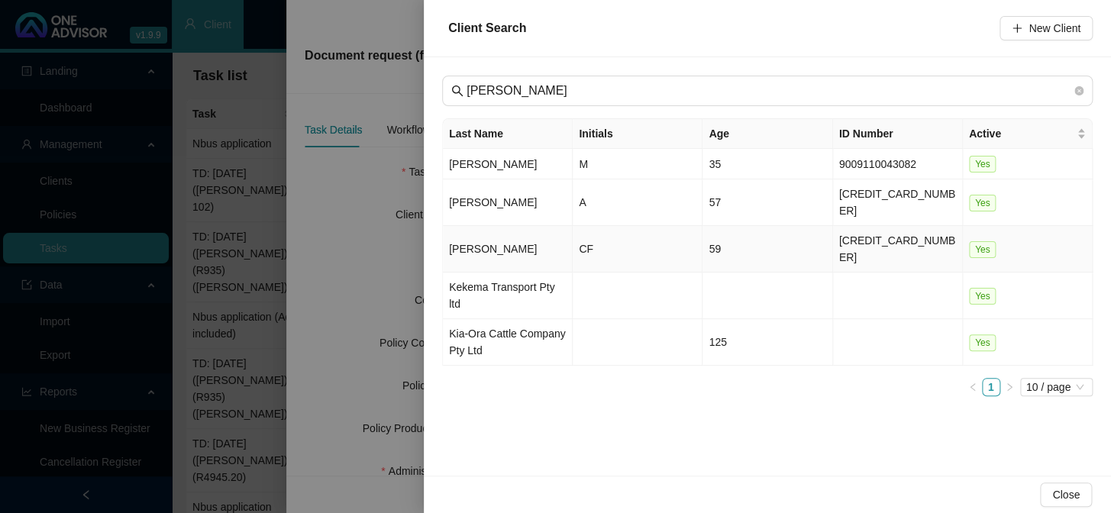
click at [472, 226] on td "Kapp" at bounding box center [508, 249] width 130 height 47
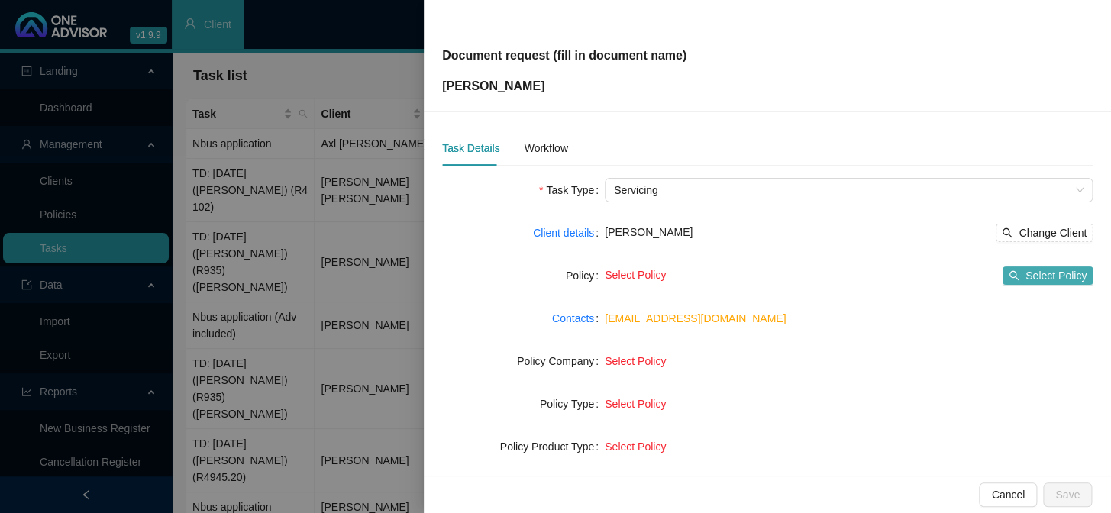
click at [1030, 274] on span "Select Policy" at bounding box center [1056, 275] width 61 height 17
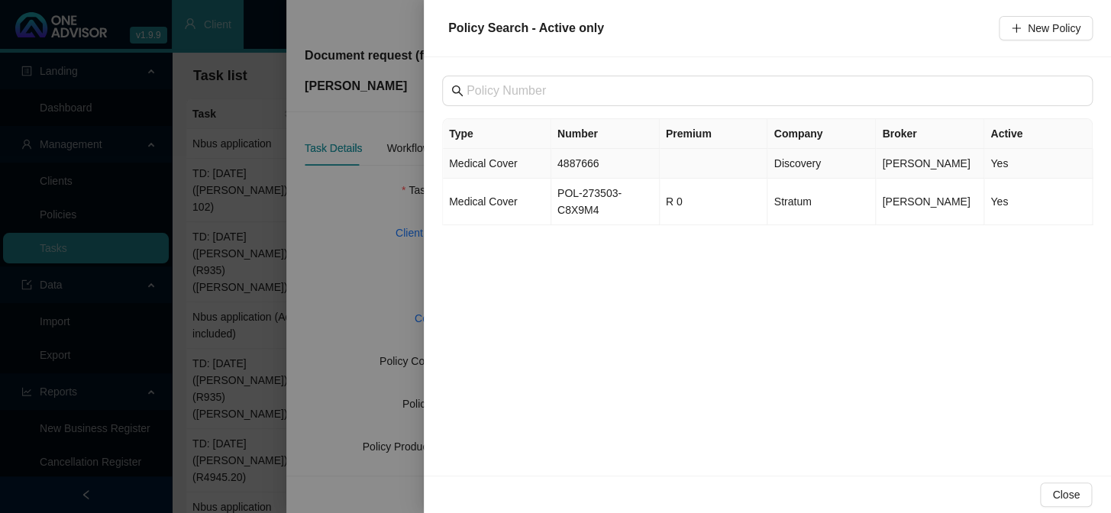
click at [581, 161] on td "4887666" at bounding box center [606, 164] width 108 height 30
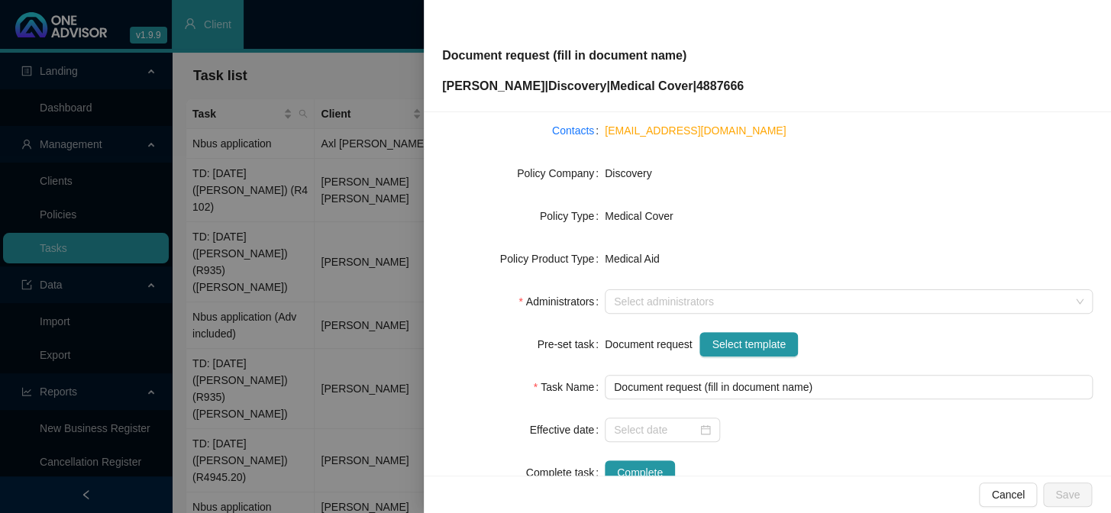
scroll to position [208, 0]
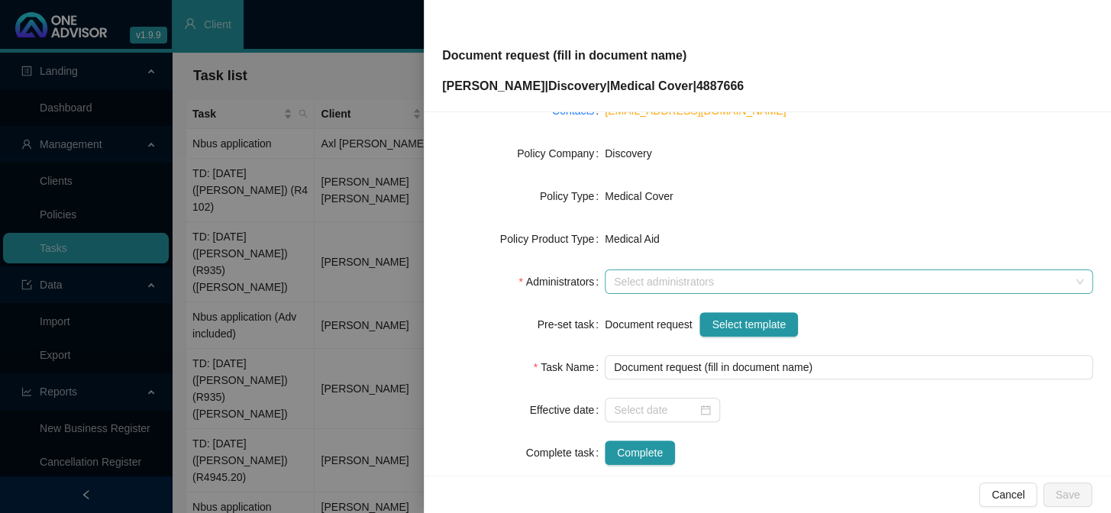
click at [717, 277] on div at bounding box center [841, 282] width 466 height 11
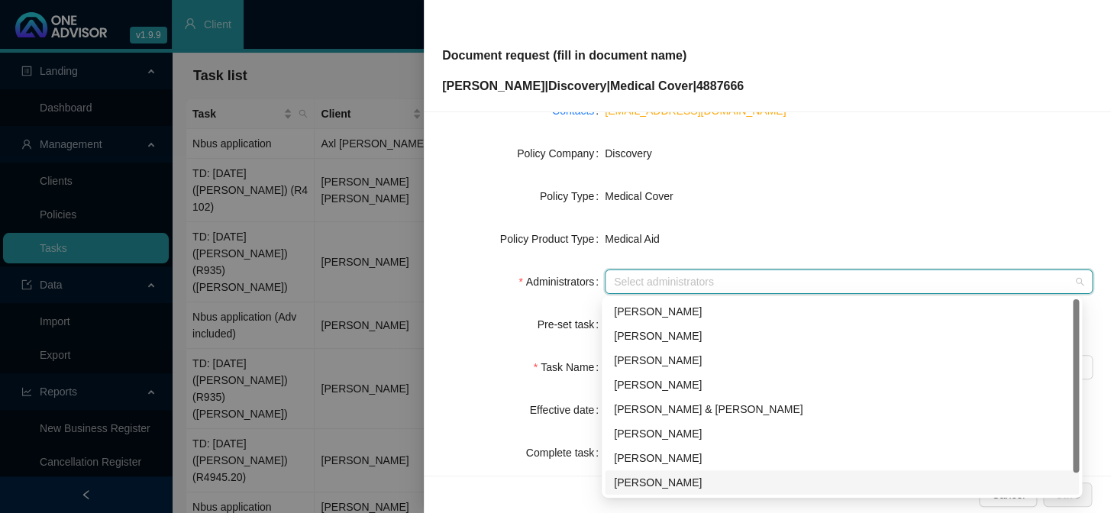
click at [644, 480] on div "[PERSON_NAME]" at bounding box center [842, 482] width 456 height 17
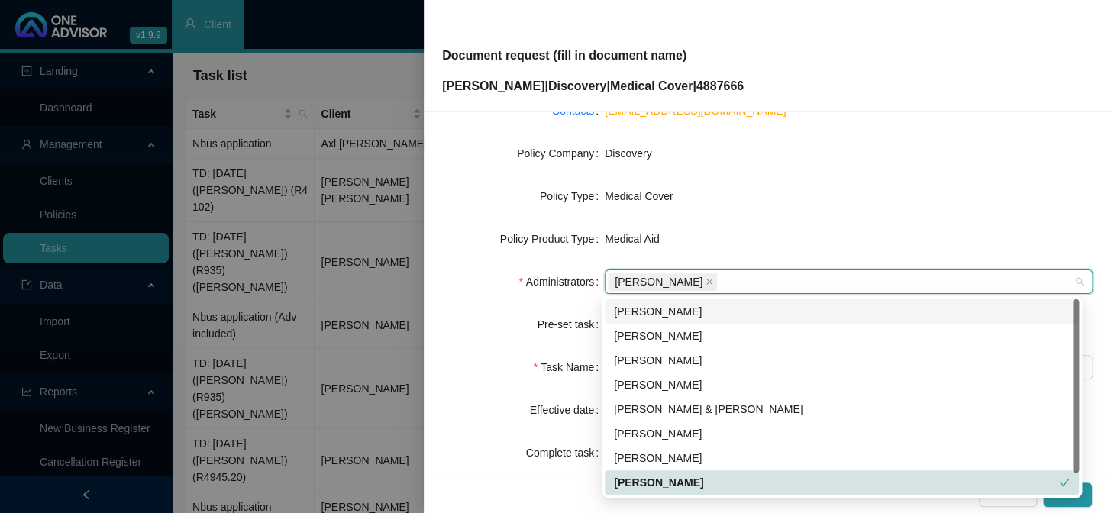
scroll to position [24, 0]
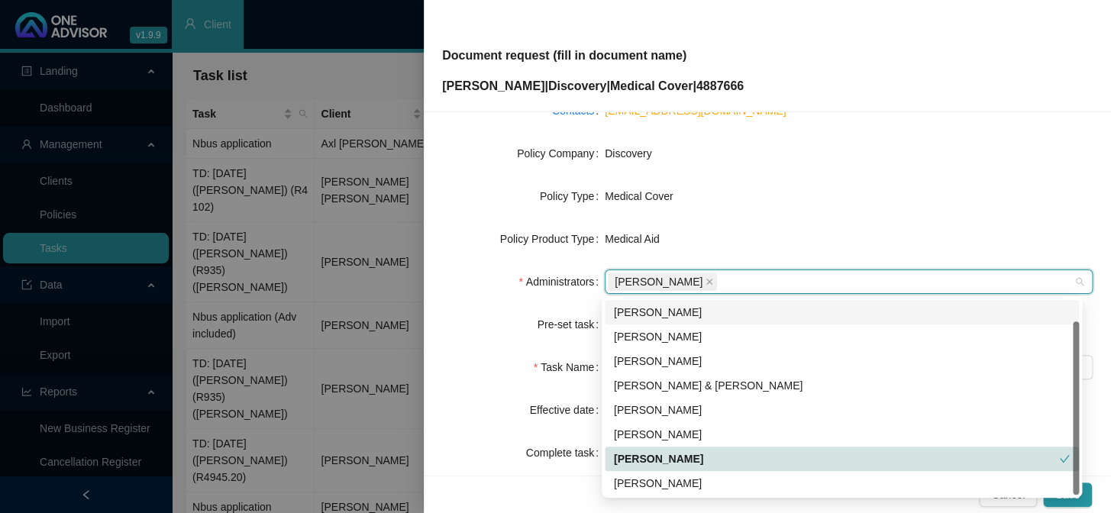
click at [820, 214] on form "Task Type Servicing Client details Colin Frensch Kapp Change Client Policy 4887…" at bounding box center [767, 217] width 651 height 495
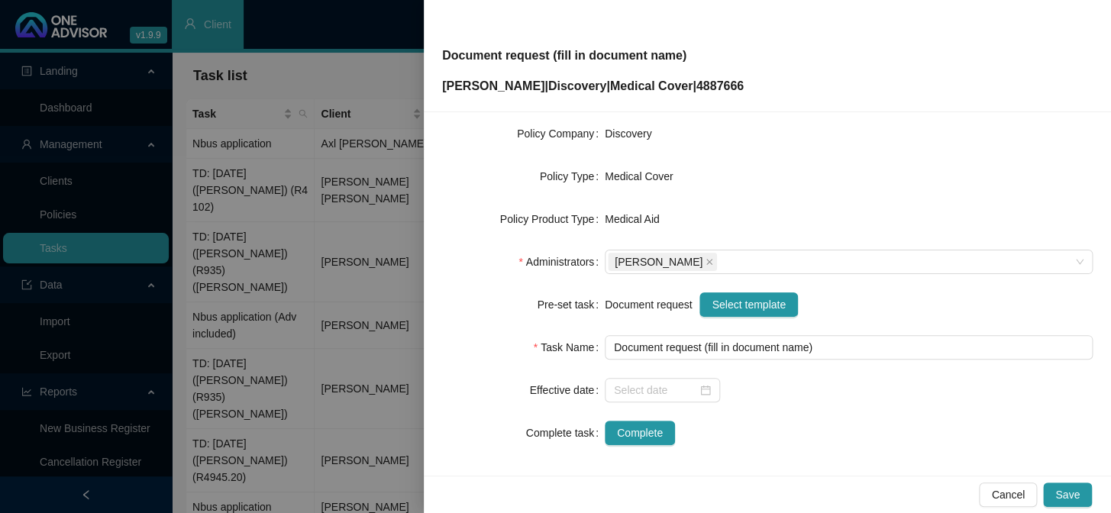
scroll to position [233, 0]
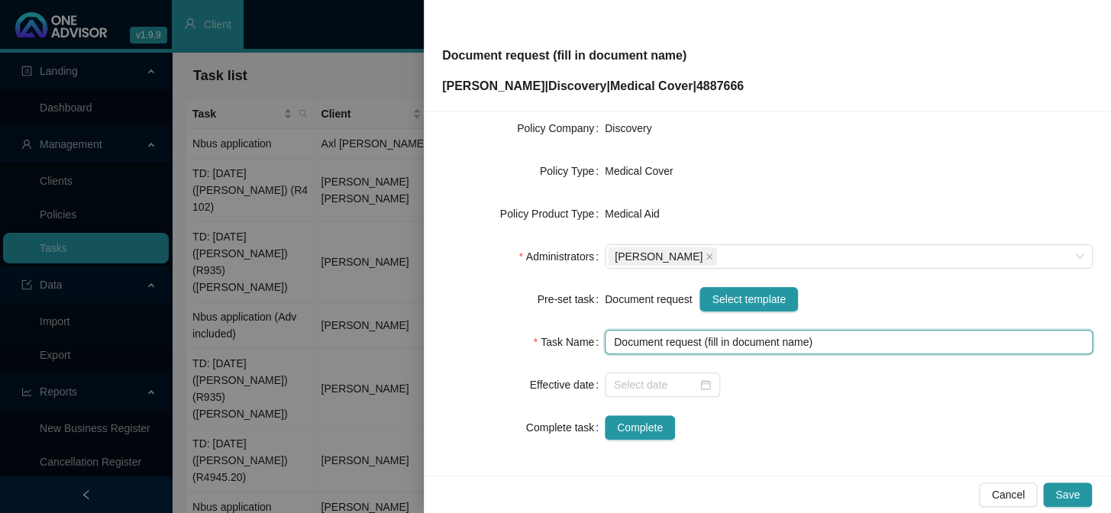
drag, startPoint x: 807, startPoint y: 343, endPoint x: 706, endPoint y: 345, distance: 100.9
click at [706, 345] on input "Document request (fill in document name)" at bounding box center [849, 342] width 488 height 24
type input "Document request (Travel Letter)"
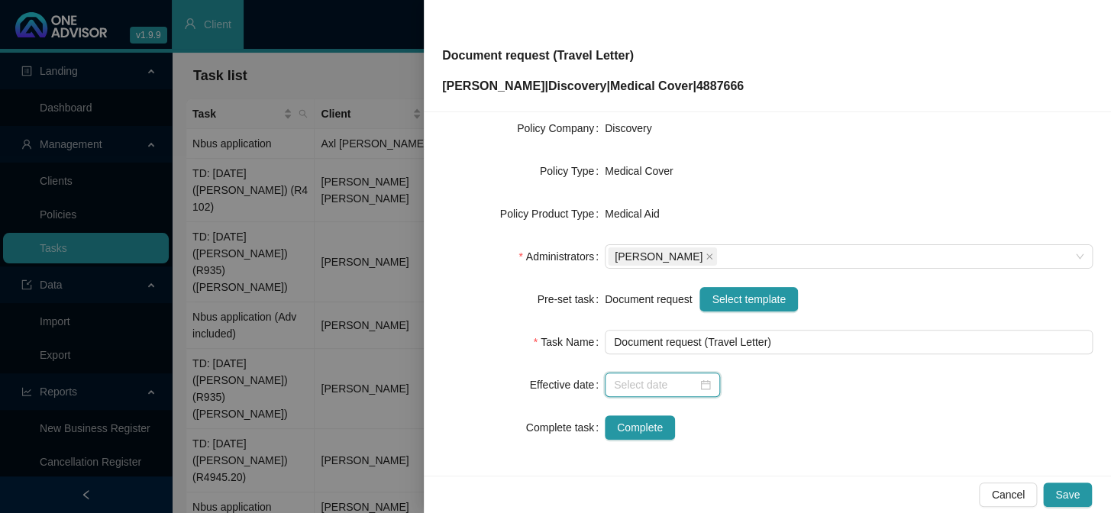
click at [652, 381] on input at bounding box center [655, 385] width 83 height 17
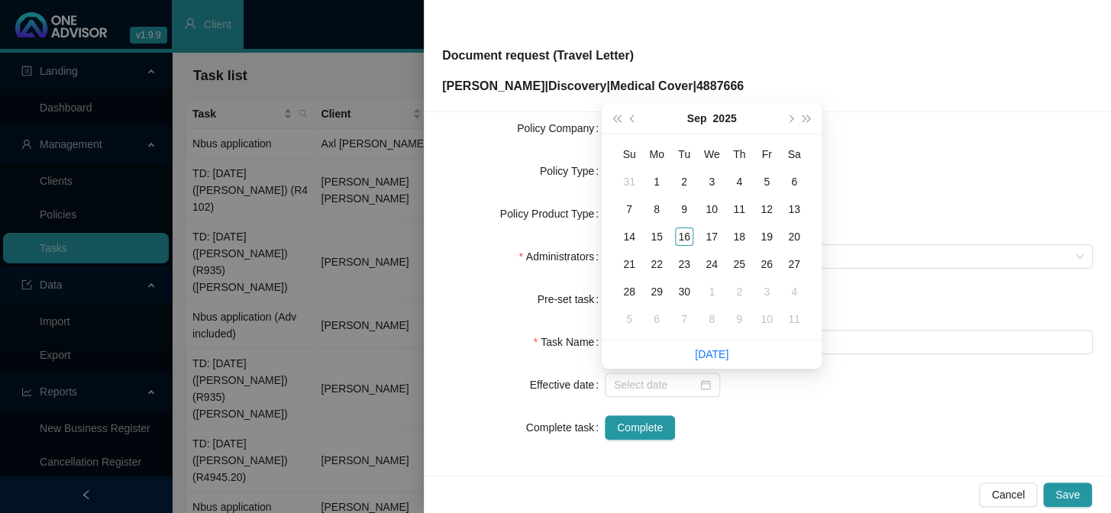
click at [768, 403] on form "Task Type Servicing Client details Colin Frensch Kapp Change Client Policy 4887…" at bounding box center [767, 192] width 651 height 495
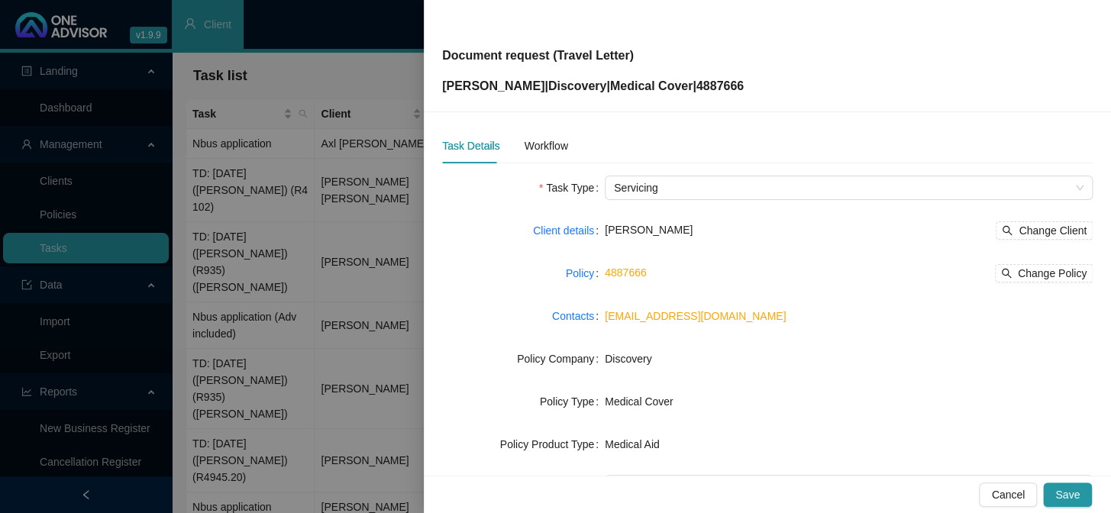
scroll to position [0, 0]
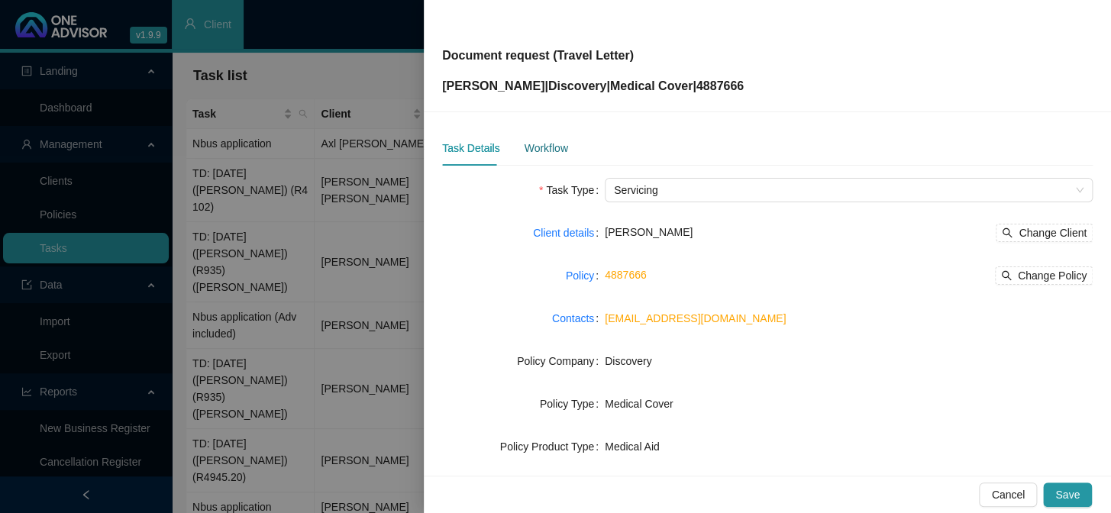
click at [565, 153] on div "Workflow" at bounding box center [546, 148] width 44 height 17
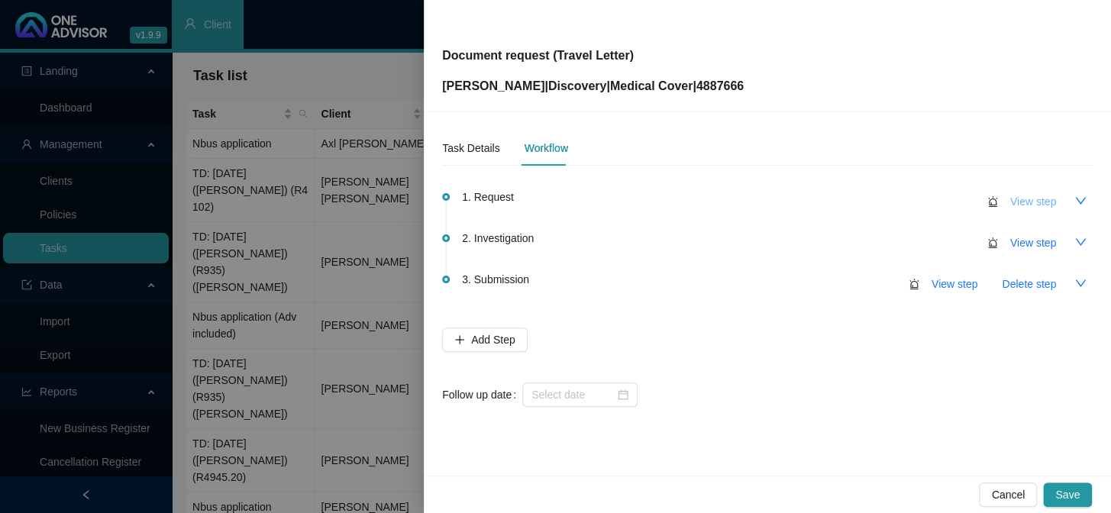
click at [1030, 201] on span "View step" at bounding box center [1034, 201] width 46 height 17
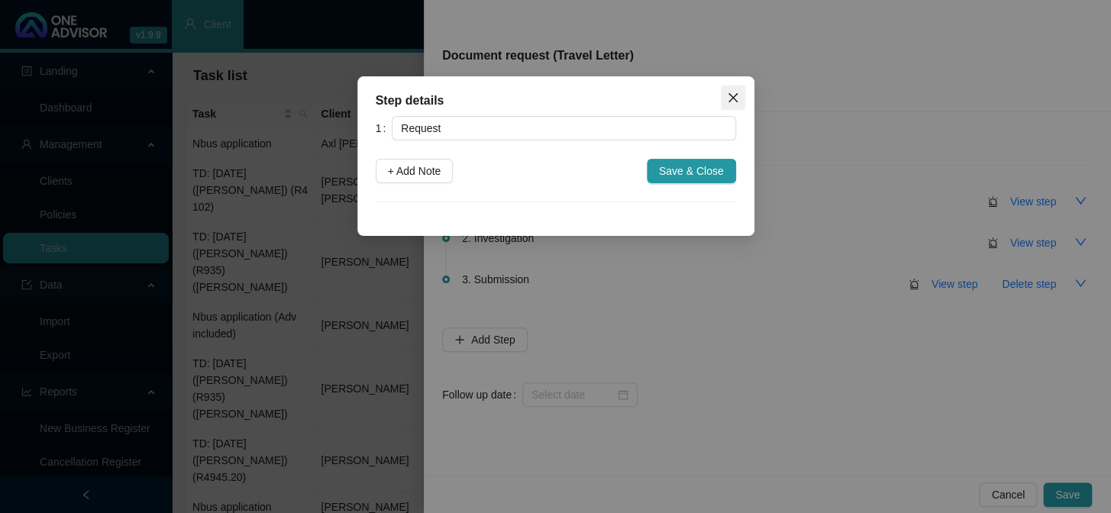
click at [727, 97] on icon "close" at bounding box center [733, 98] width 12 height 12
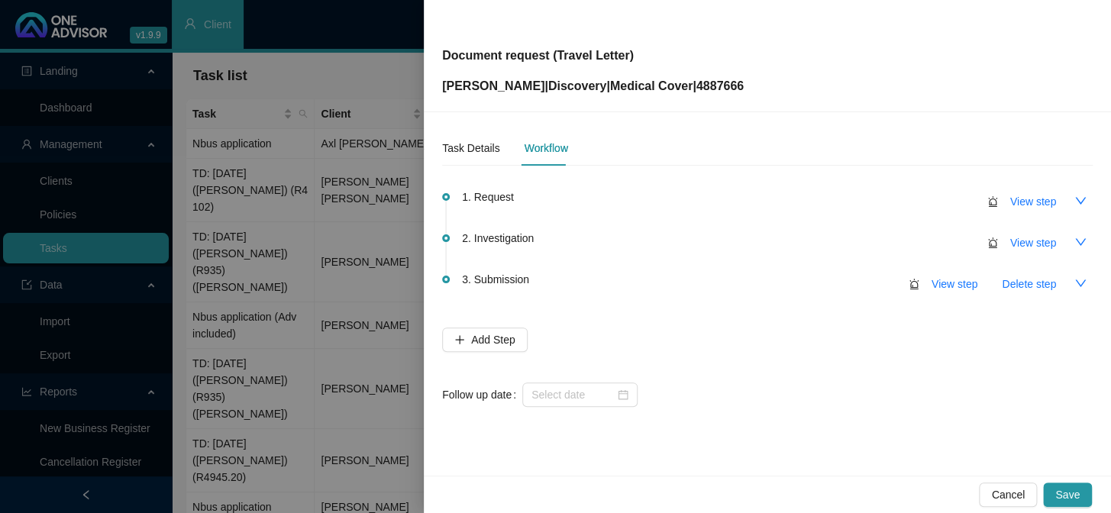
click at [992, 209] on div "View step" at bounding box center [1040, 201] width 105 height 25
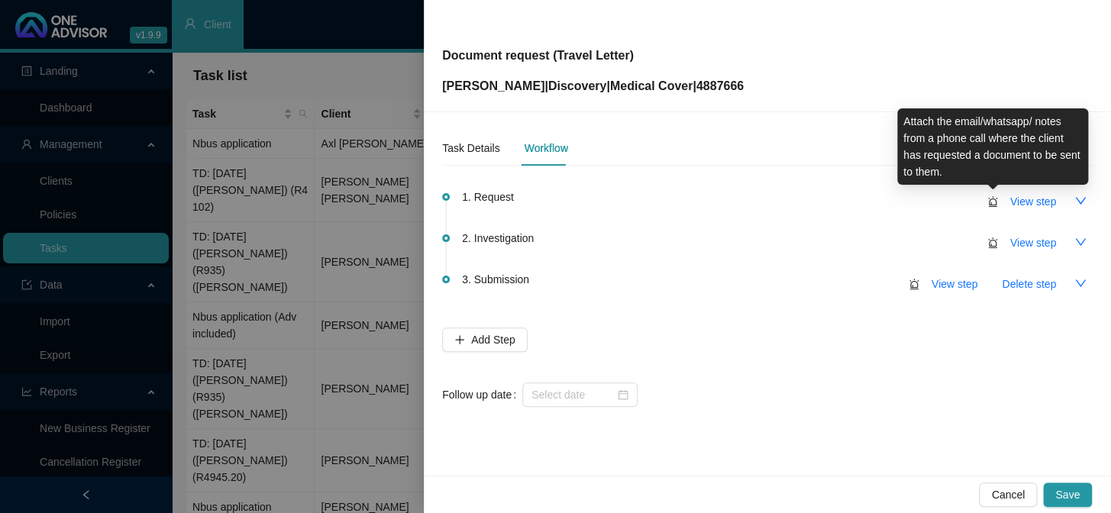
click at [992, 202] on icon "alert" at bounding box center [993, 201] width 11 height 11
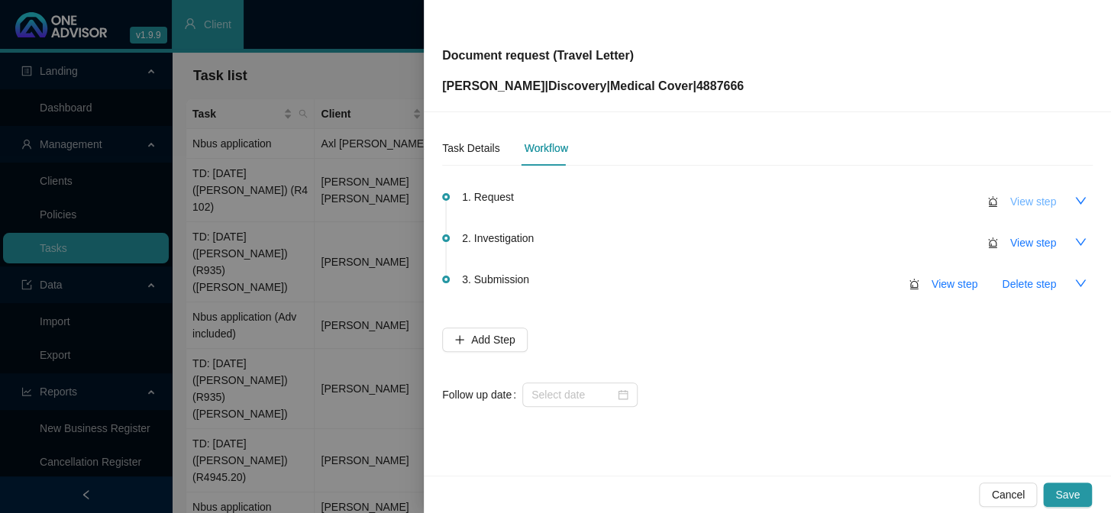
click at [1031, 205] on span "View step" at bounding box center [1034, 201] width 46 height 17
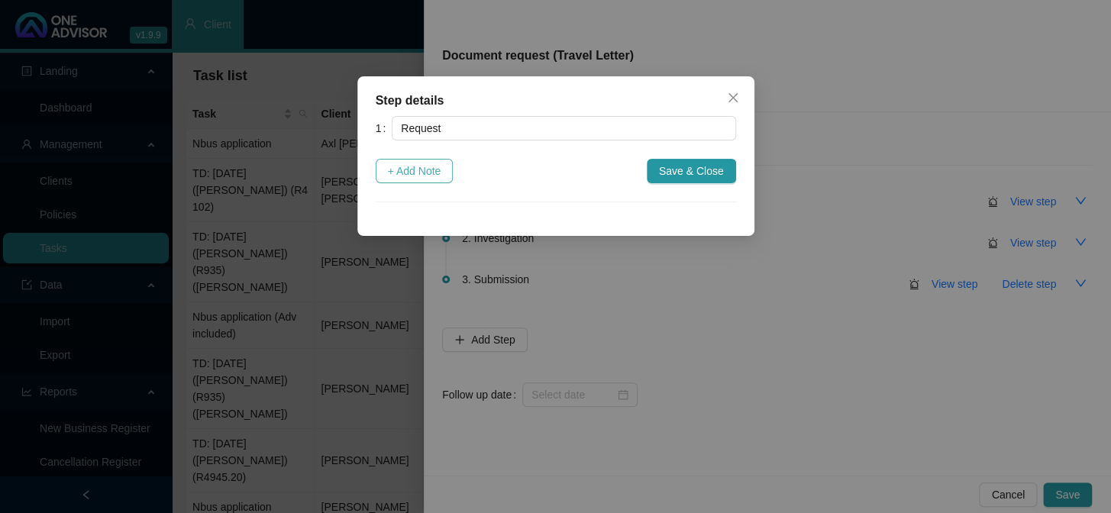
click at [425, 175] on span "+ Add Note" at bounding box center [414, 171] width 53 height 17
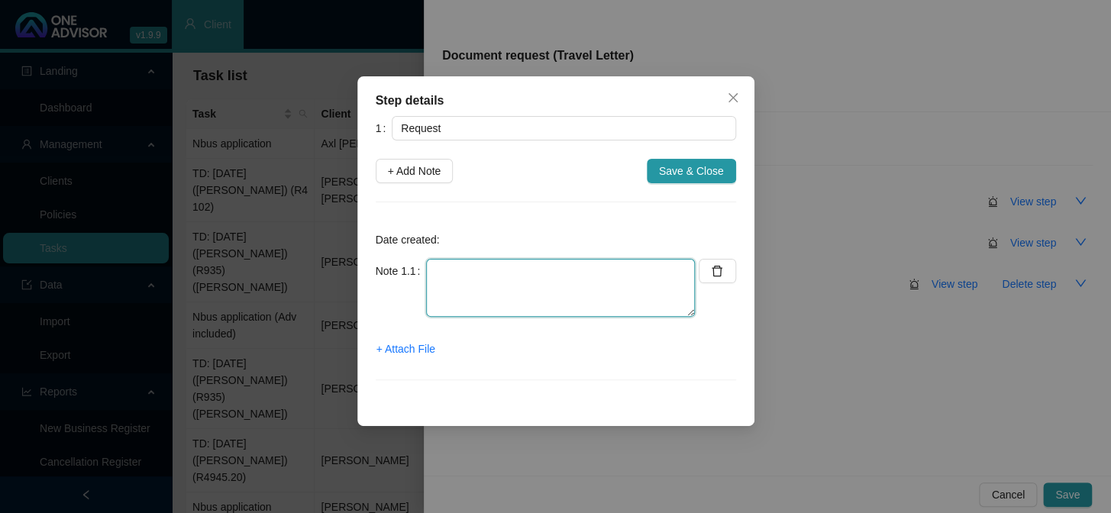
click at [491, 275] on textarea at bounding box center [560, 288] width 269 height 58
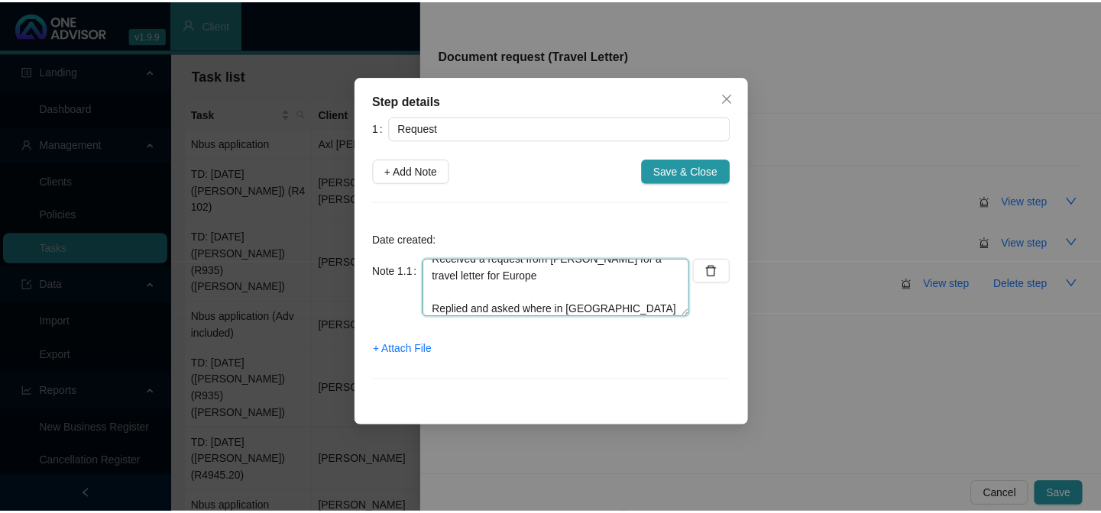
scroll to position [29, 0]
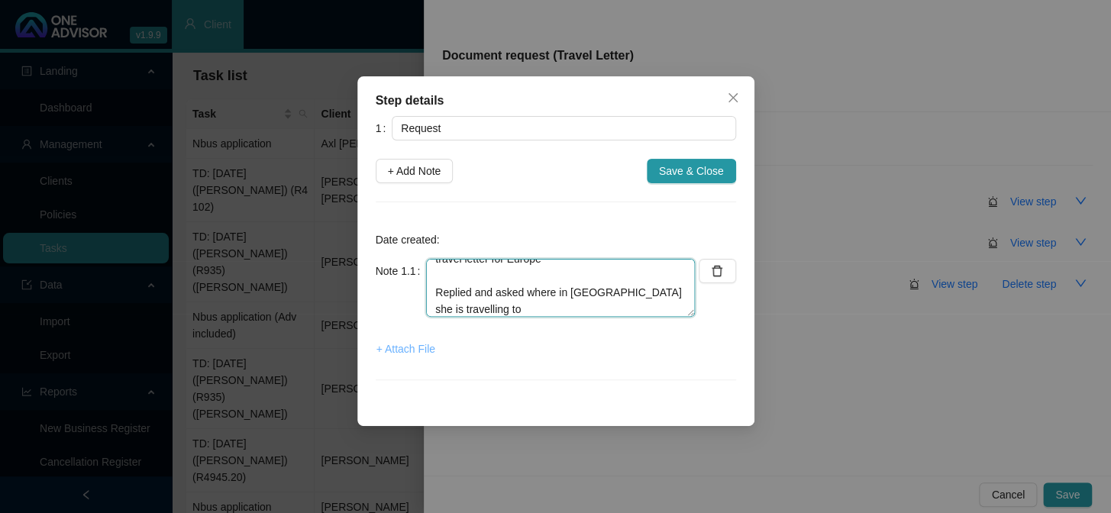
type textarea "Received a request from Anna for a travel letter for Europe Replied and asked w…"
click at [425, 351] on span "+ Attach File" at bounding box center [406, 349] width 59 height 17
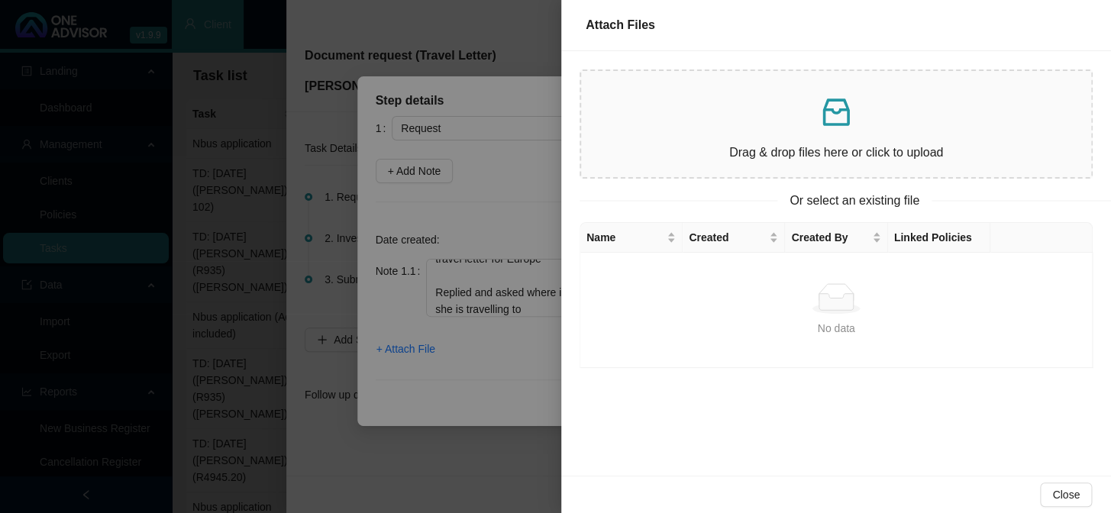
click at [681, 149] on p "Drag & drop files here or click to upload" at bounding box center [837, 152] width 486 height 19
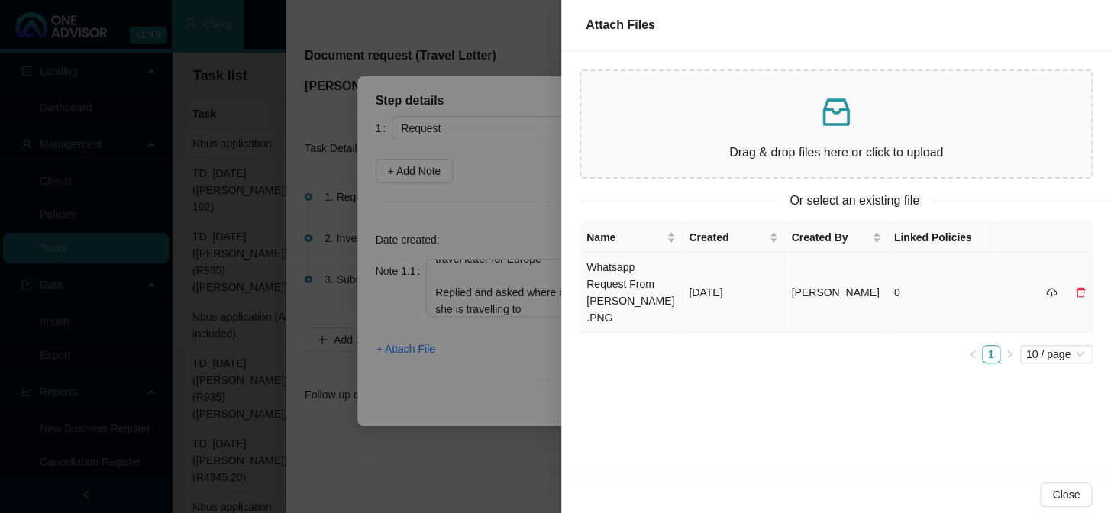
click at [626, 285] on td "Whatsapp Request From Anna Kapp.PNG" at bounding box center [632, 293] width 102 height 80
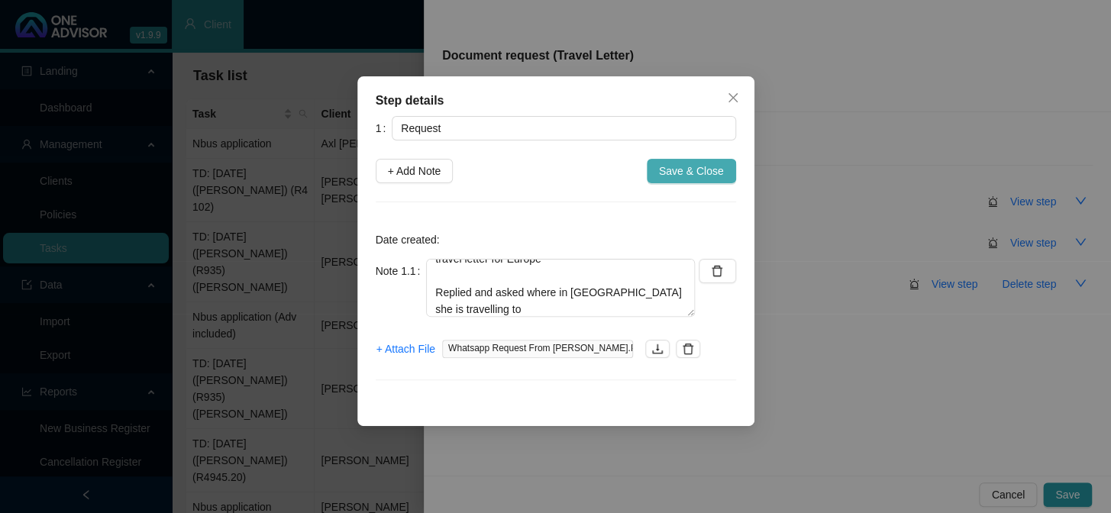
click at [687, 171] on span "Save & Close" at bounding box center [691, 171] width 65 height 17
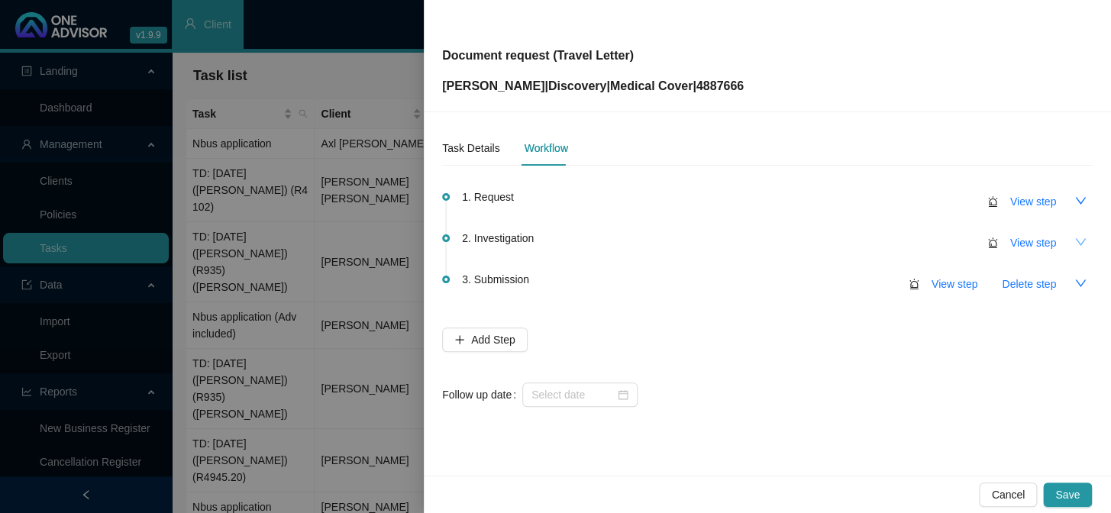
click at [1086, 243] on button "button" at bounding box center [1081, 242] width 24 height 24
click at [1077, 243] on icon "up" at bounding box center [1081, 241] width 11 height 7
click at [1050, 248] on span "View step" at bounding box center [1034, 243] width 46 height 17
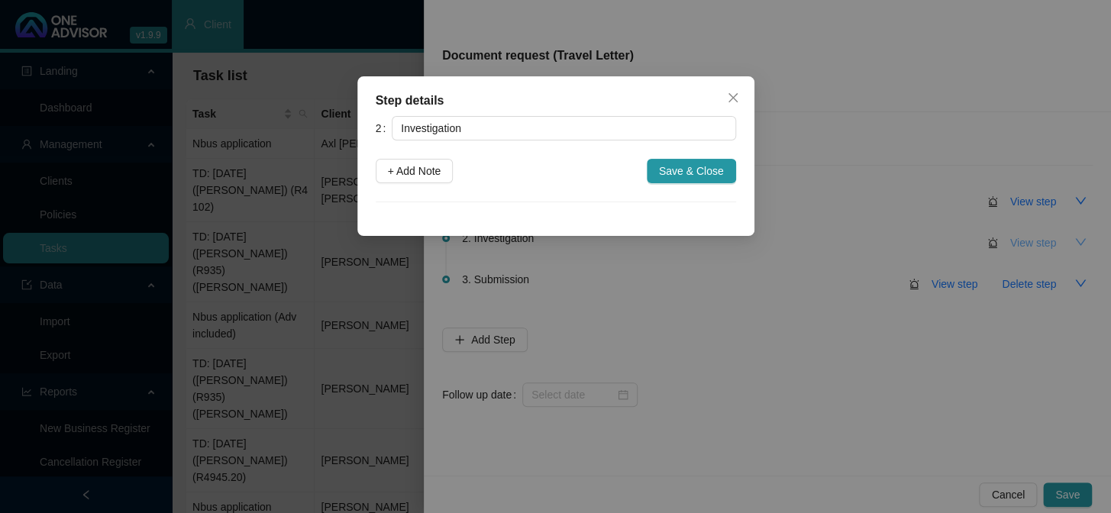
click at [1050, 248] on div "Step details 2 Investigation + Add Note Save & Close Cancel OK" at bounding box center [555, 256] width 1111 height 513
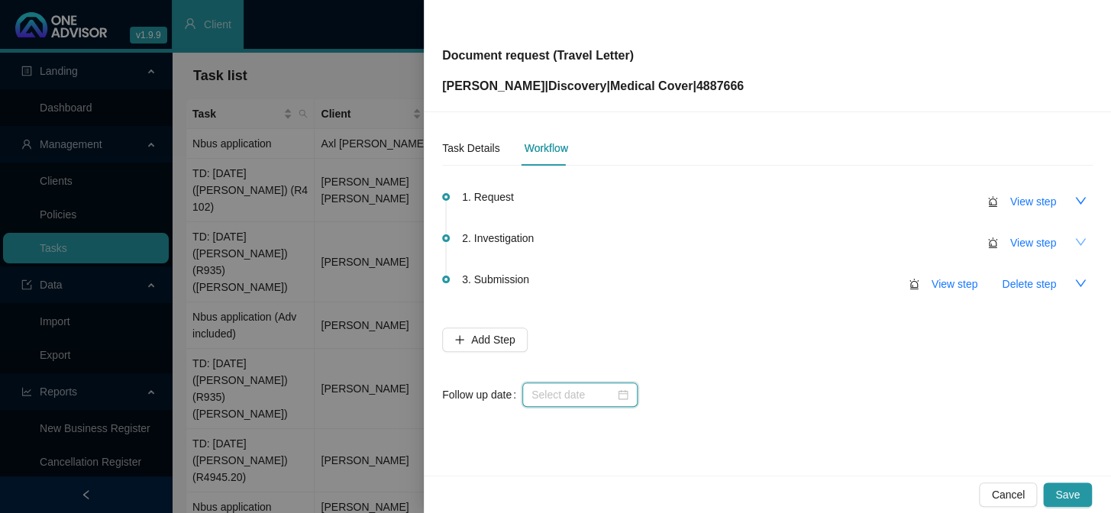
click at [573, 396] on input at bounding box center [573, 395] width 83 height 17
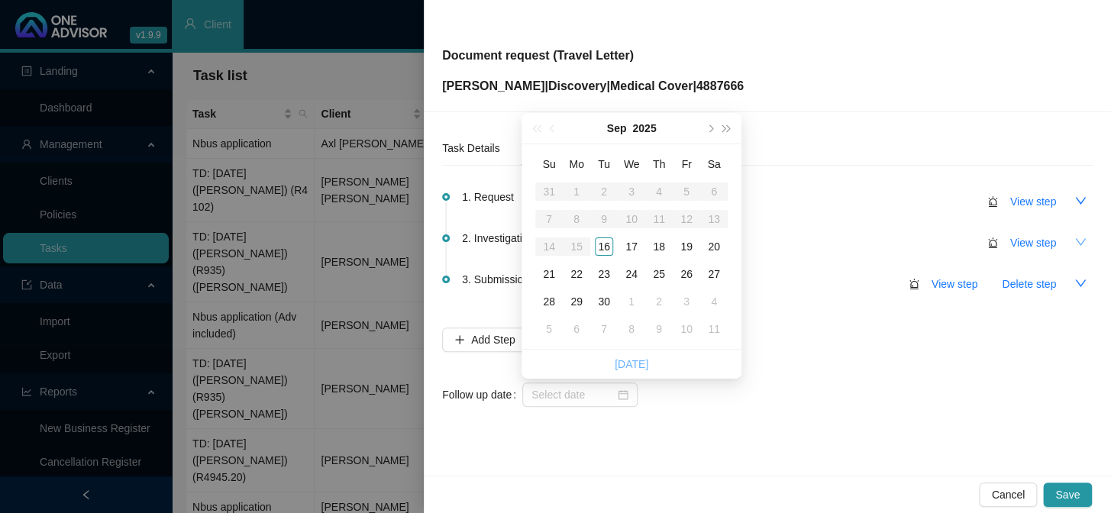
click at [630, 364] on link "Today" at bounding box center [632, 364] width 34 height 12
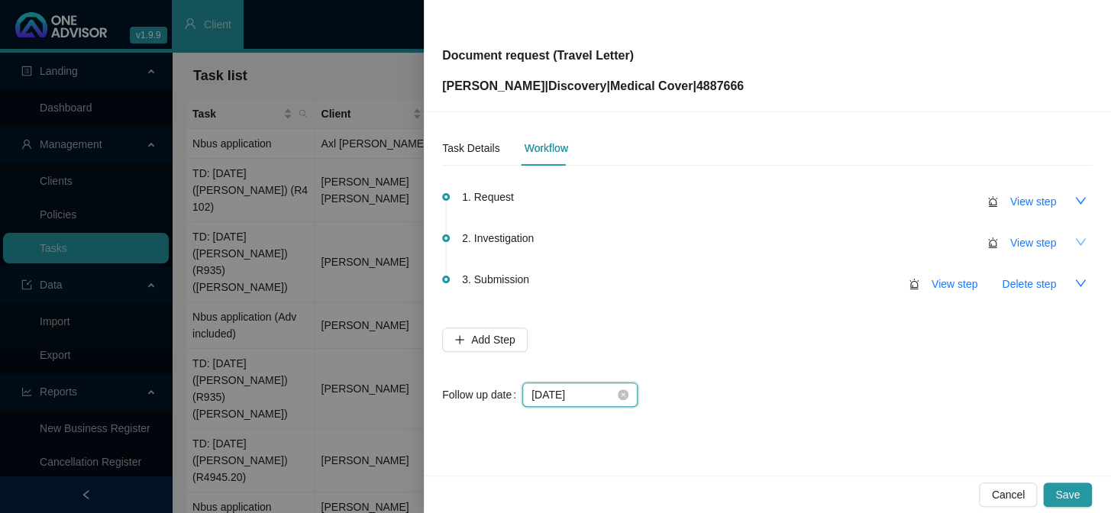
click at [589, 395] on input "2025-09-16" at bounding box center [573, 395] width 83 height 17
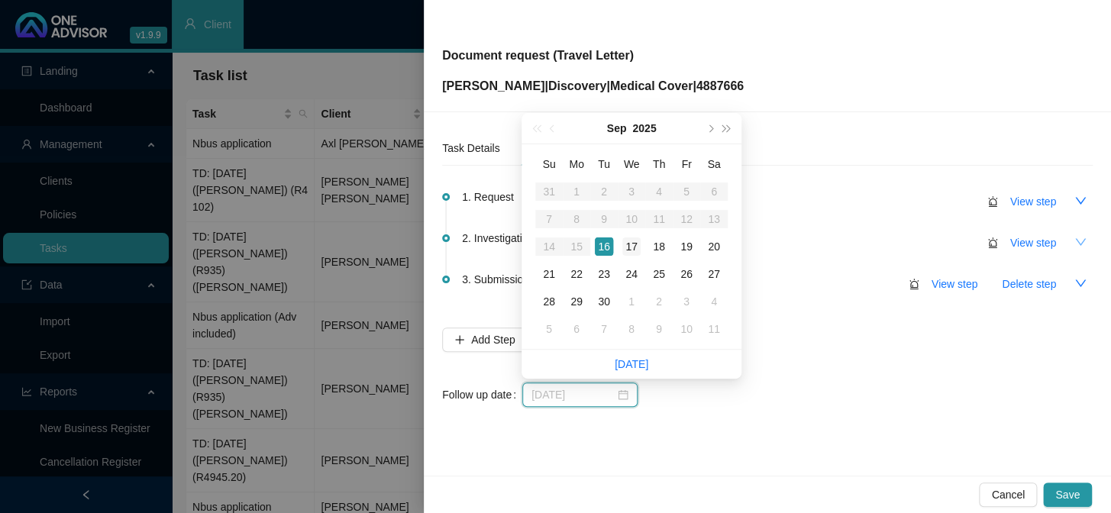
type input "2025-09-17"
click at [632, 244] on div "17" at bounding box center [632, 247] width 18 height 18
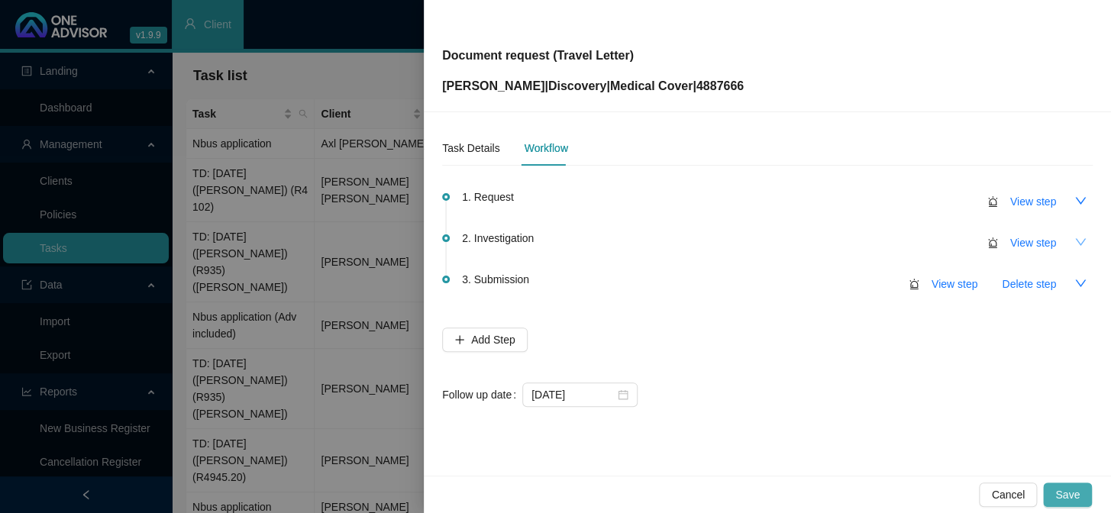
click at [1063, 494] on span "Save" at bounding box center [1068, 495] width 24 height 17
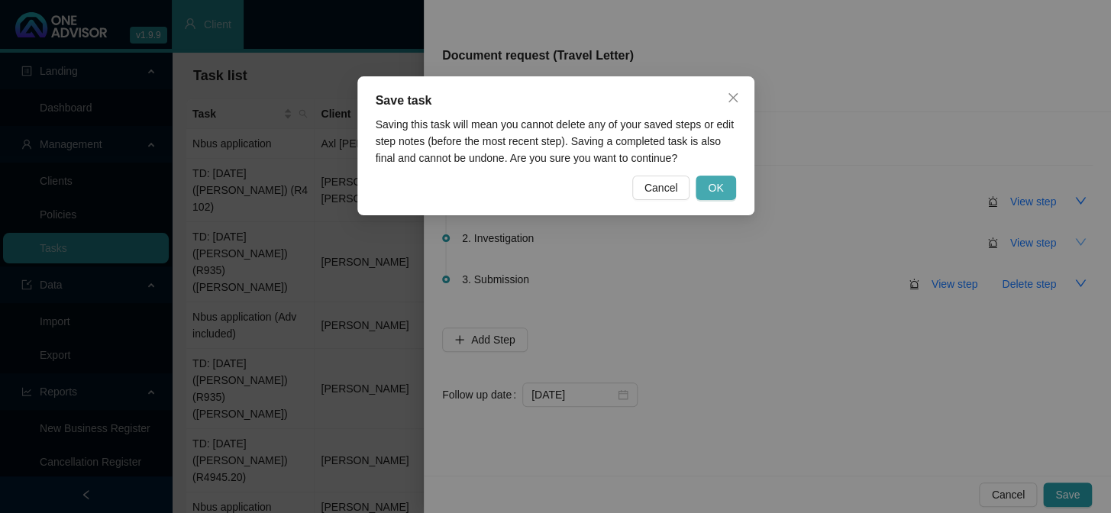
click at [716, 183] on span "OK" at bounding box center [715, 188] width 15 height 17
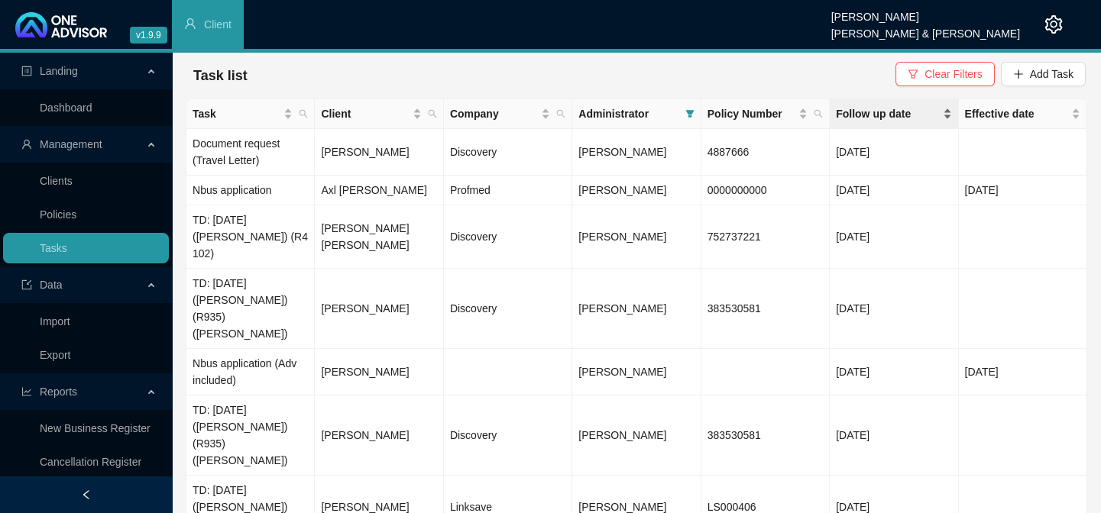
click at [875, 115] on span "Follow up date" at bounding box center [887, 113] width 103 height 17
